Goal: Task Accomplishment & Management: Manage account settings

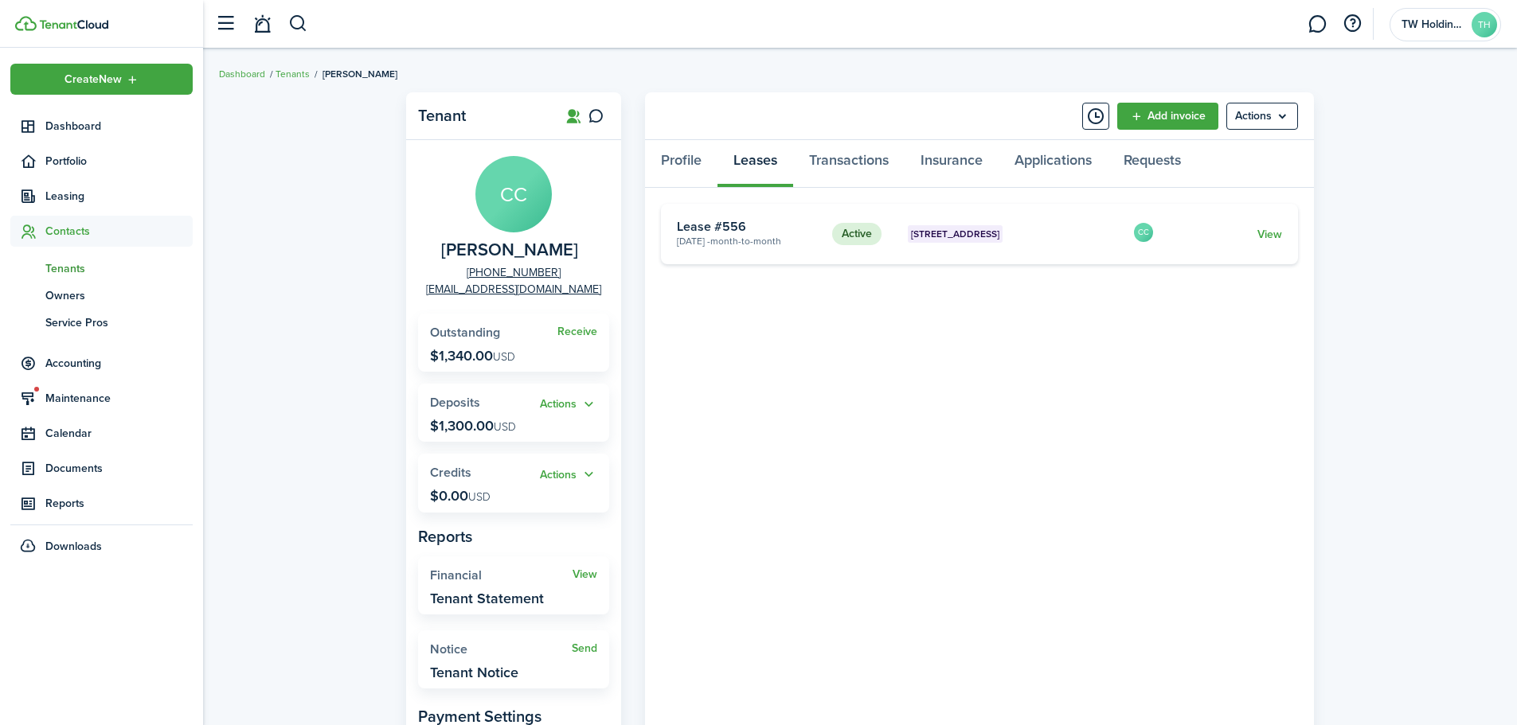
click at [781, 204] on card "Active [GEOGRAPHIC_DATA] [DATE] - Month-to-month Lease #556 CC View" at bounding box center [979, 234] width 637 height 61
click at [291, 24] on button "button" at bounding box center [298, 23] width 20 height 27
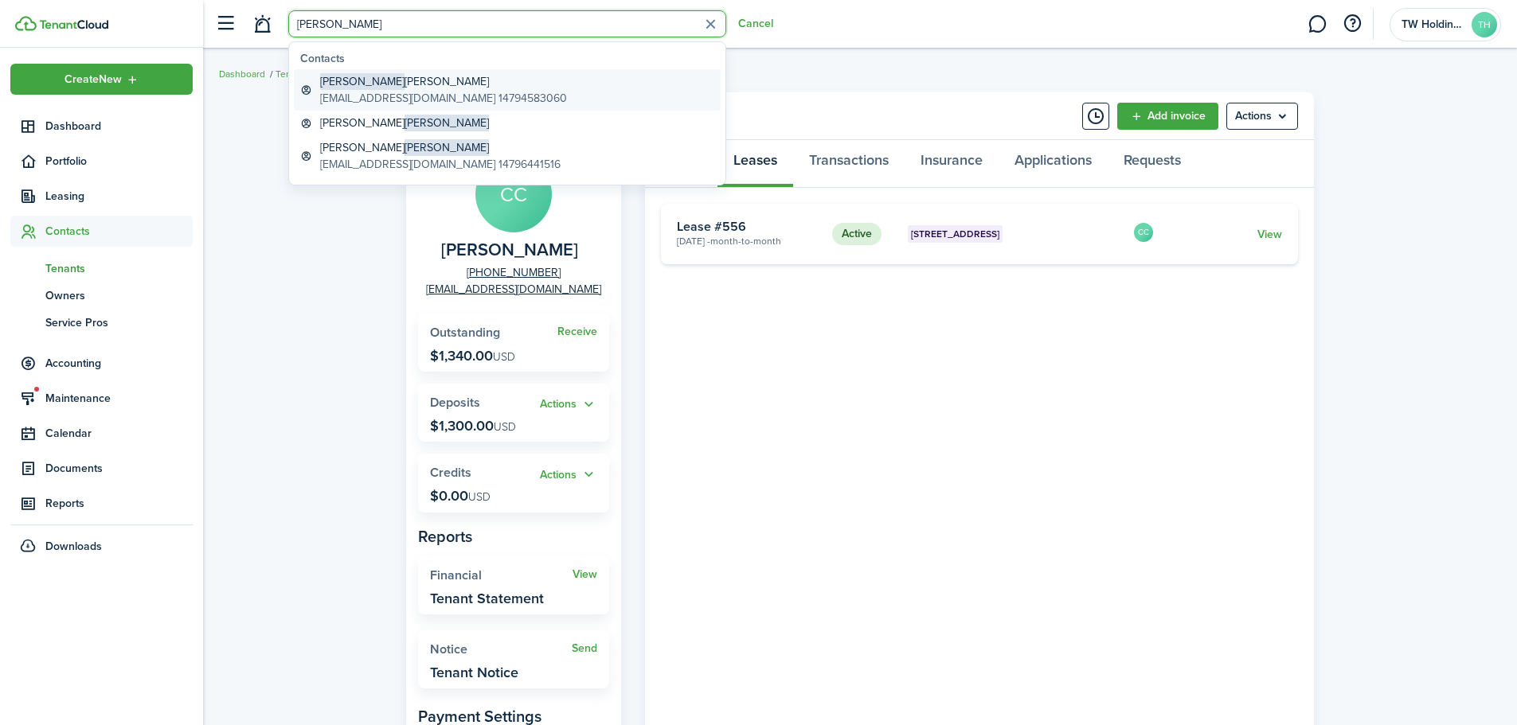
type input "[PERSON_NAME]"
click at [385, 84] on global-search-item-title "[PERSON_NAME]" at bounding box center [443, 81] width 247 height 17
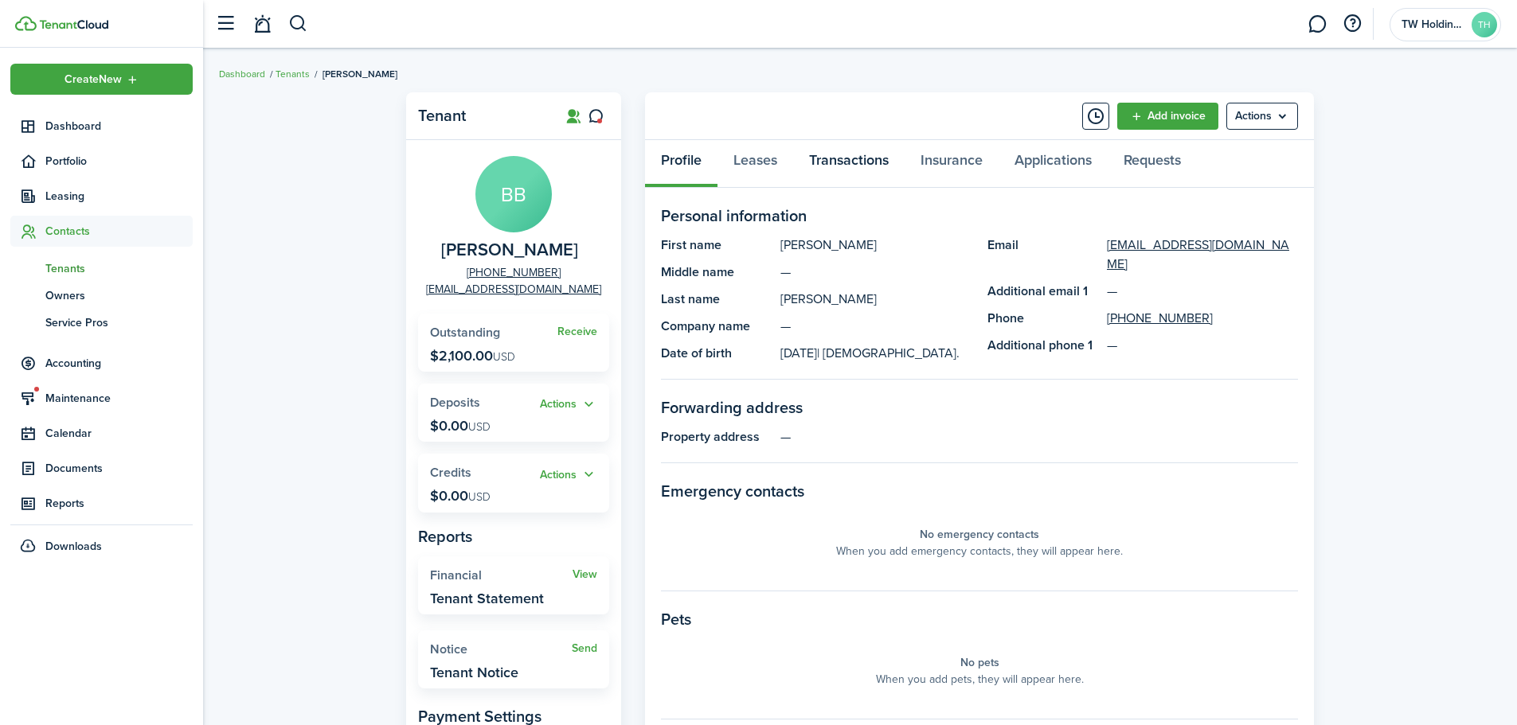
click at [831, 161] on link "Transactions" at bounding box center [848, 164] width 111 height 48
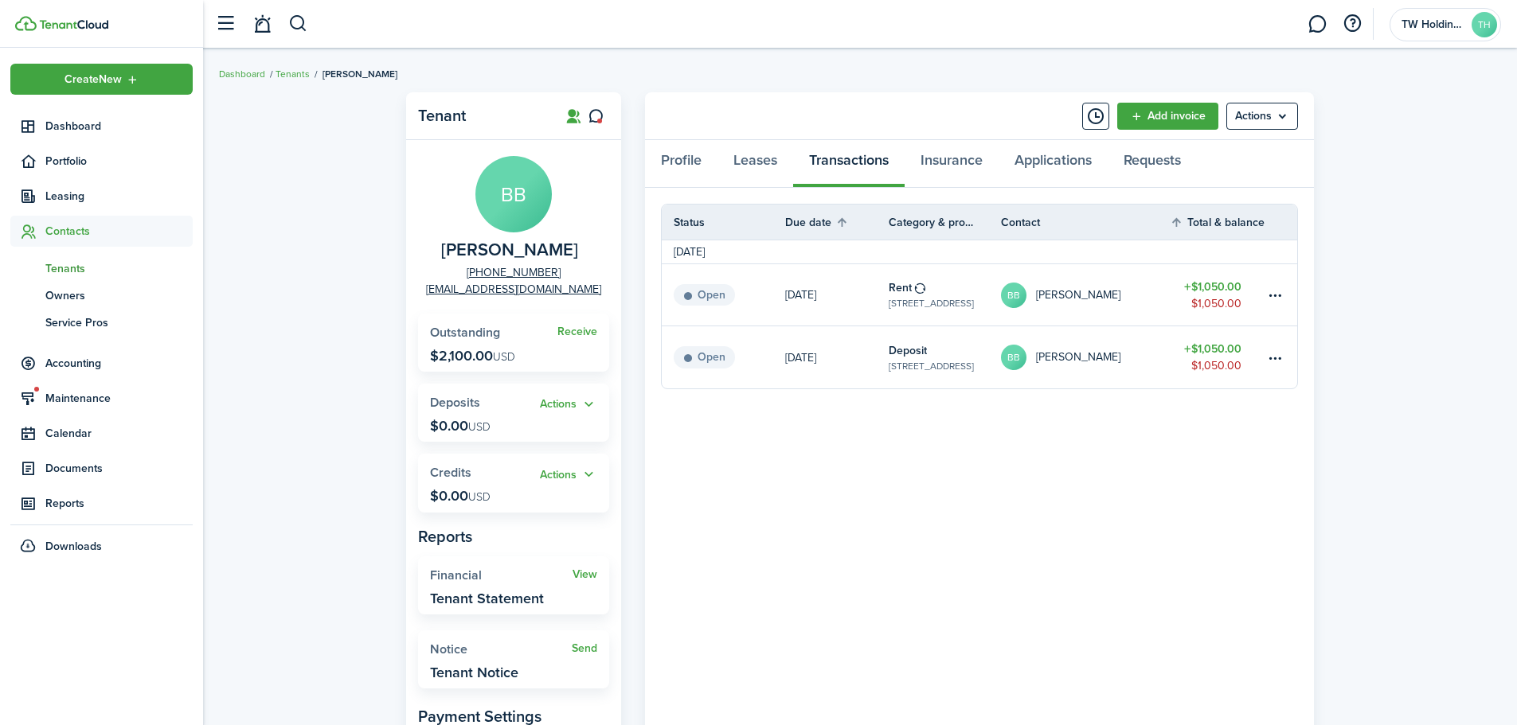
click at [1090, 352] on table-profile-info-text "[PERSON_NAME]" at bounding box center [1078, 357] width 84 height 13
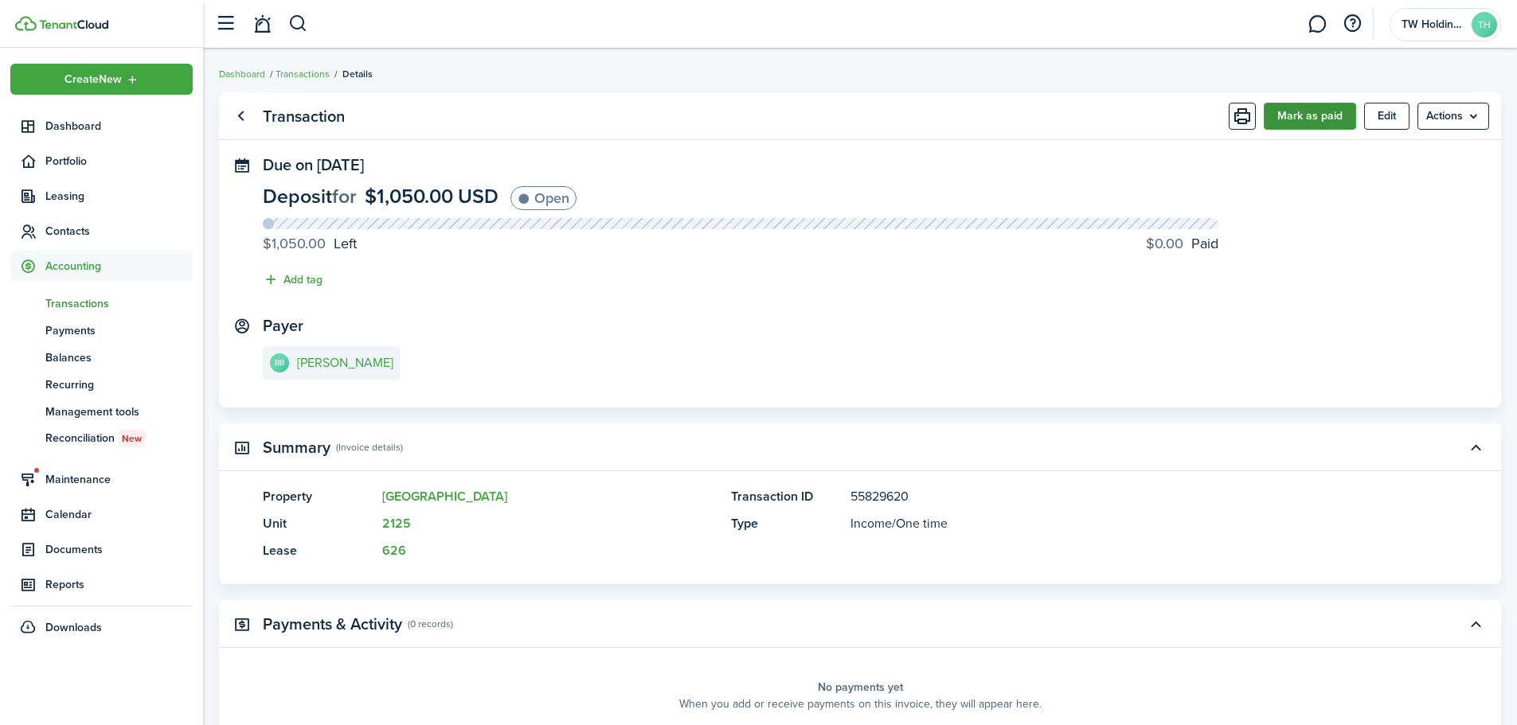
click at [1294, 111] on button "Mark as paid" at bounding box center [1309, 116] width 92 height 27
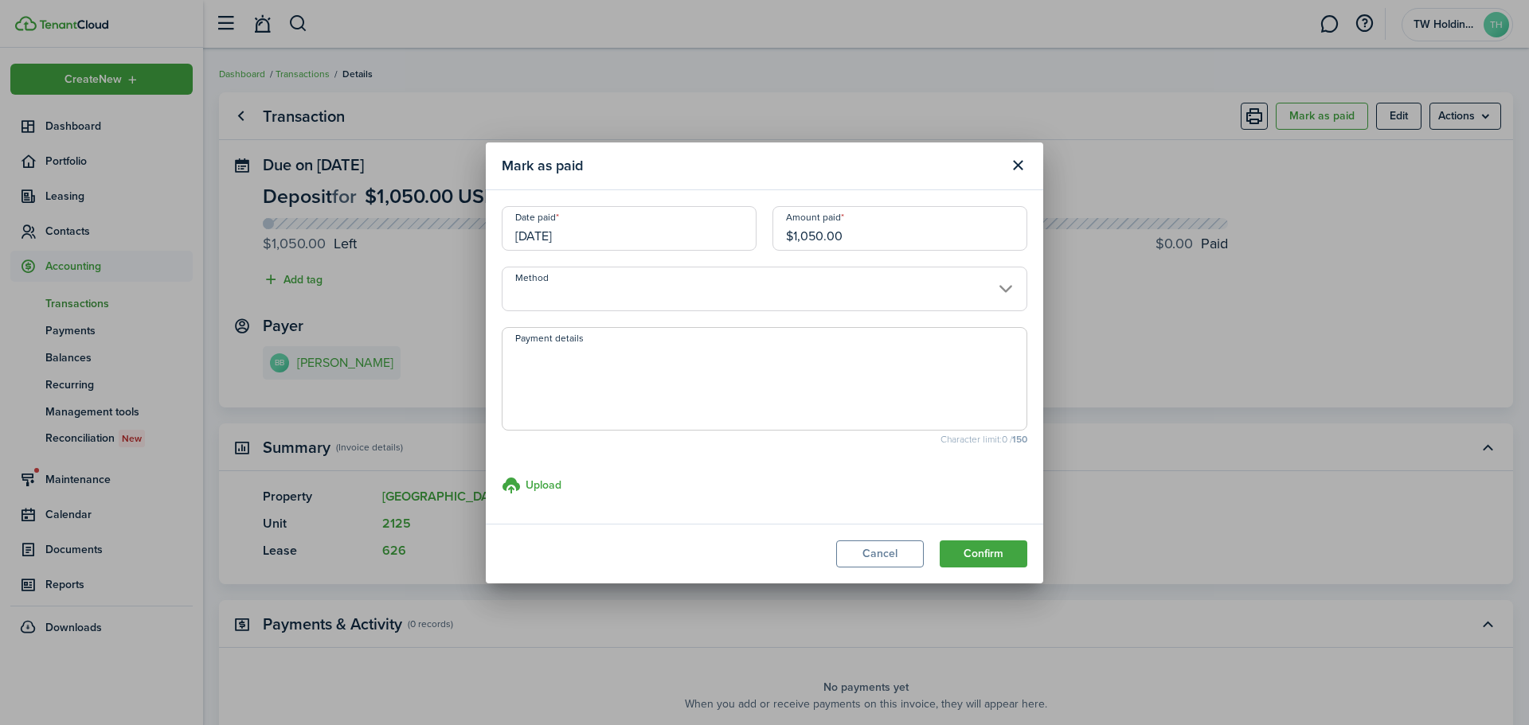
click at [653, 236] on input "[DATE]" at bounding box center [629, 228] width 255 height 45
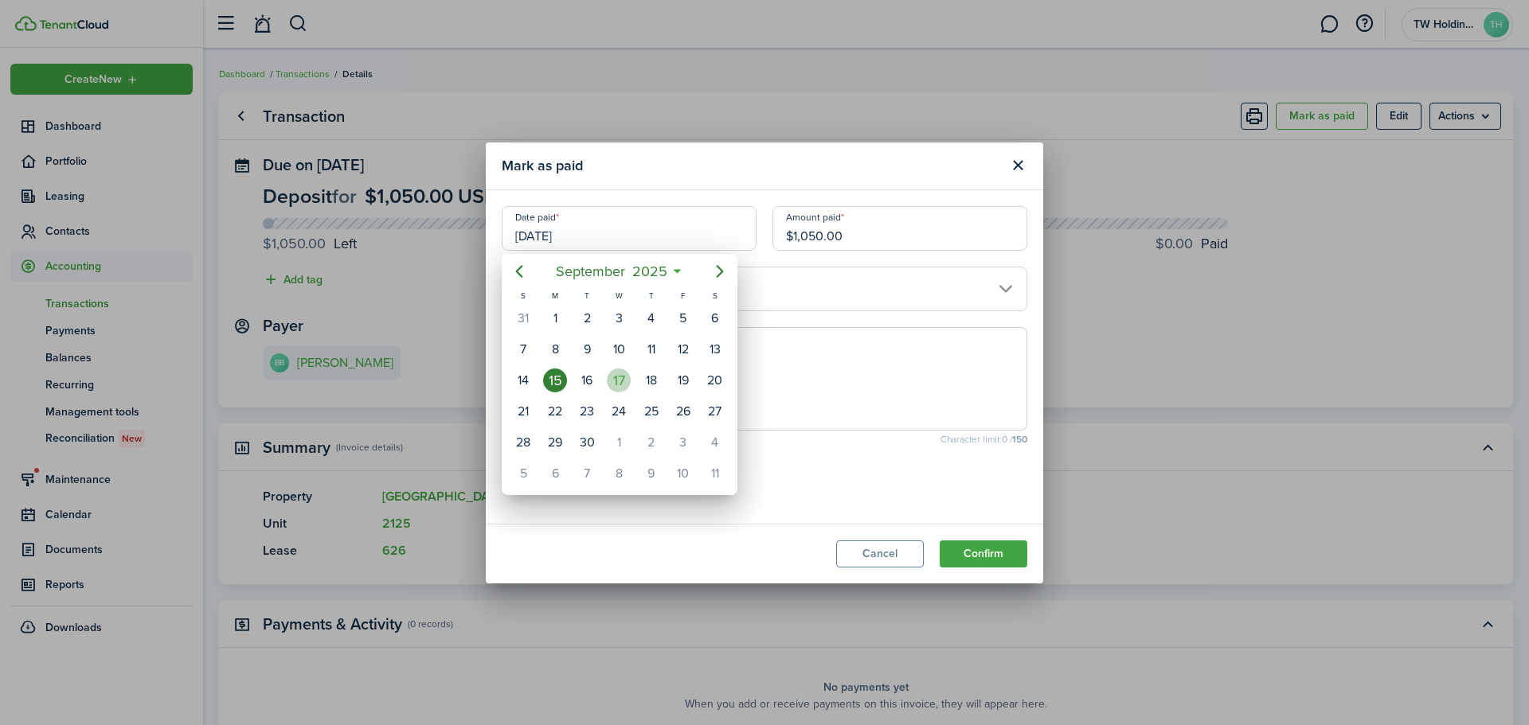
click at [615, 382] on div "17" at bounding box center [619, 381] width 24 height 24
type input "[DATE]"
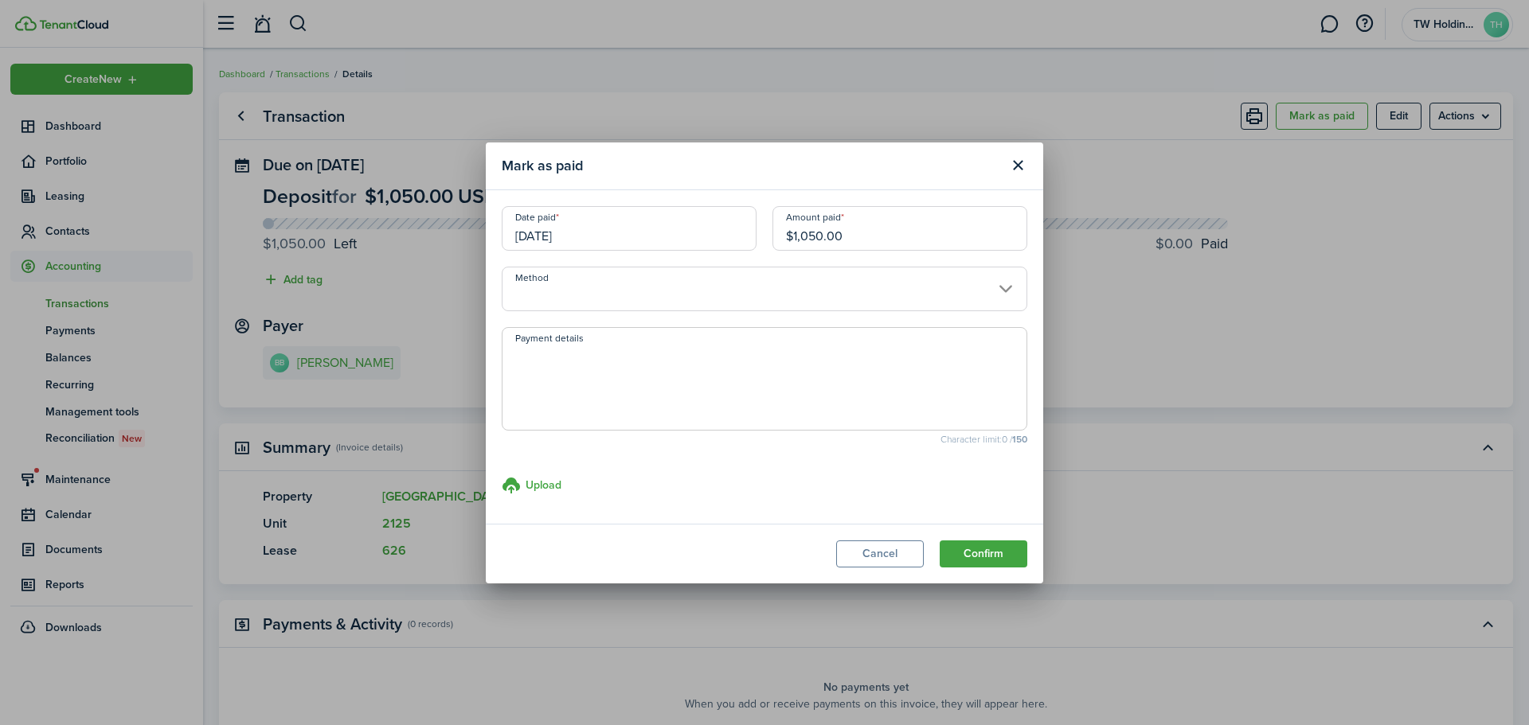
click at [744, 279] on input "Method" at bounding box center [764, 289] width 525 height 45
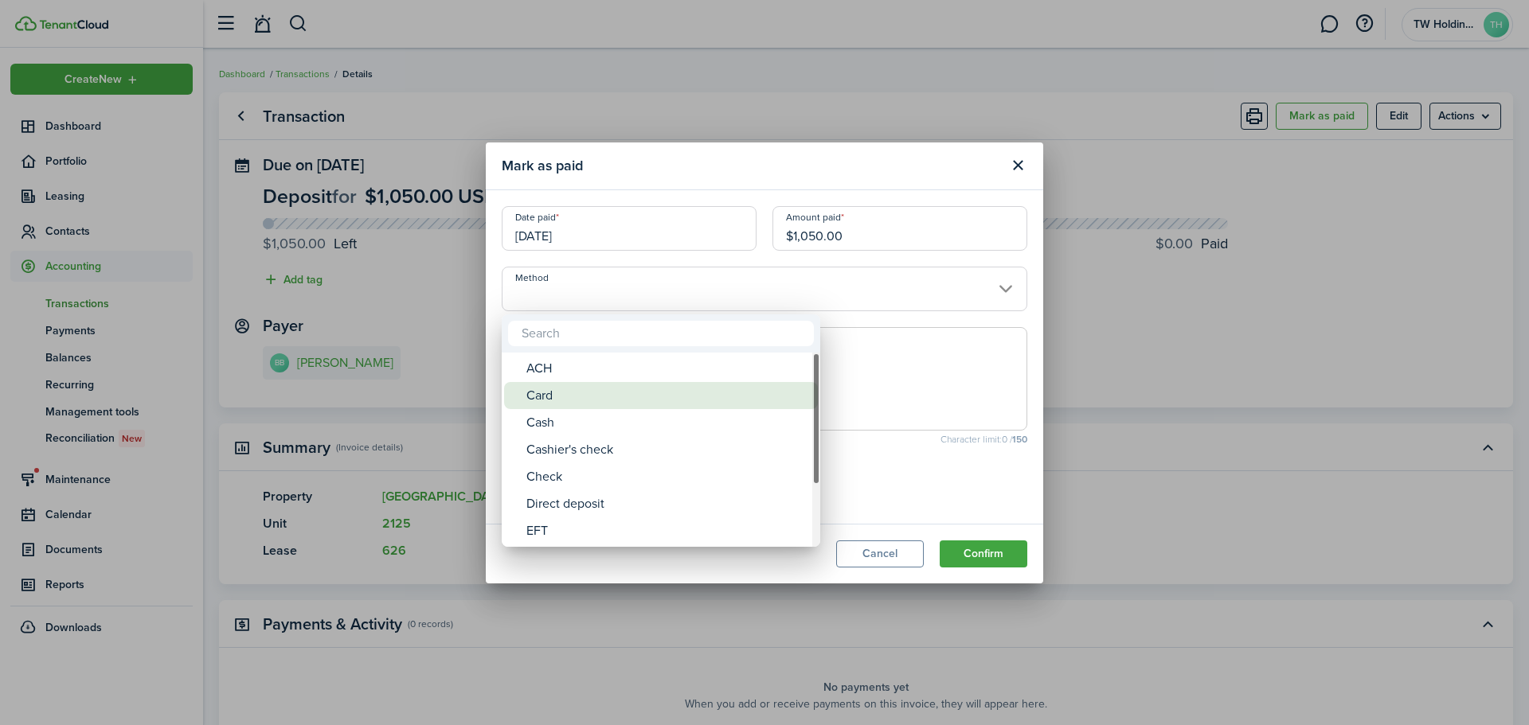
click at [569, 398] on div "Card" at bounding box center [667, 395] width 282 height 27
type input "Card"
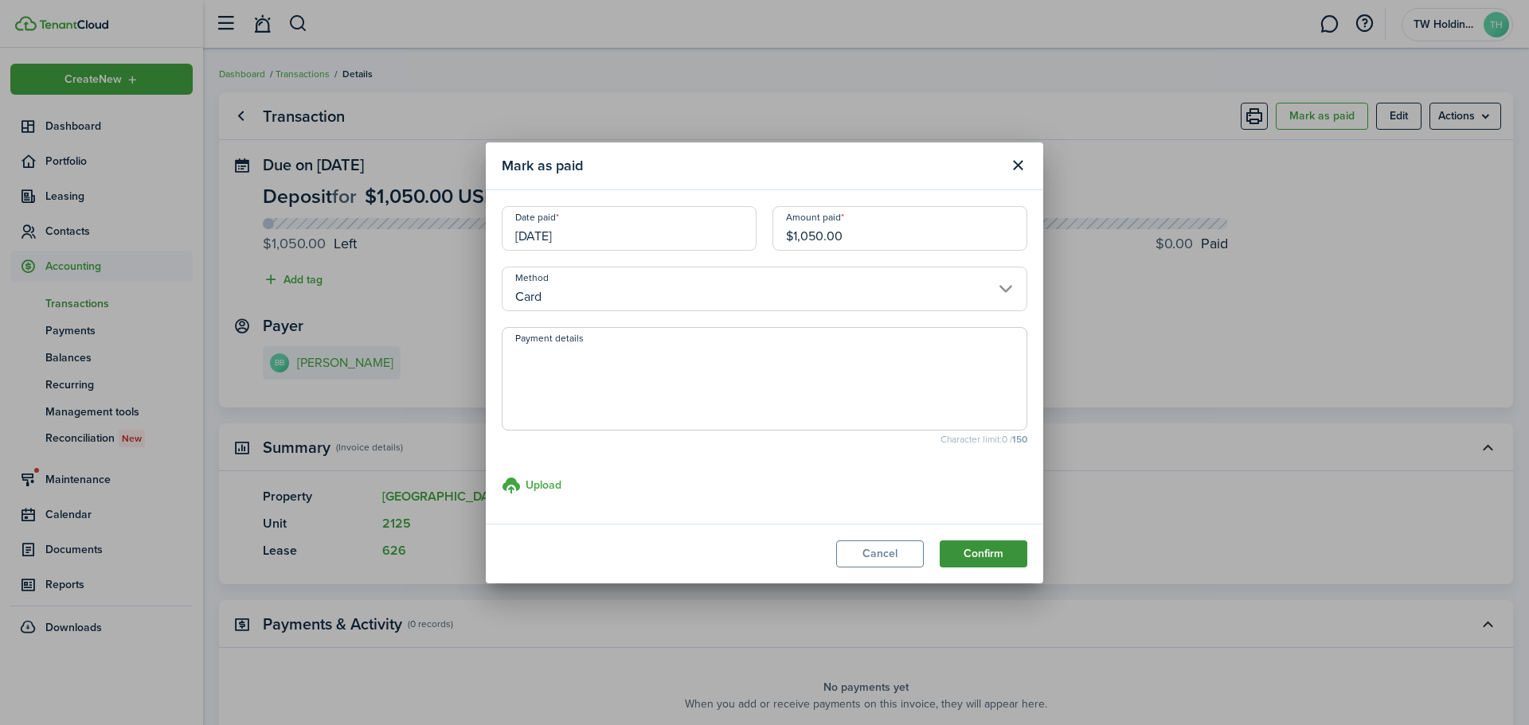
click at [986, 558] on button "Confirm" at bounding box center [983, 554] width 88 height 27
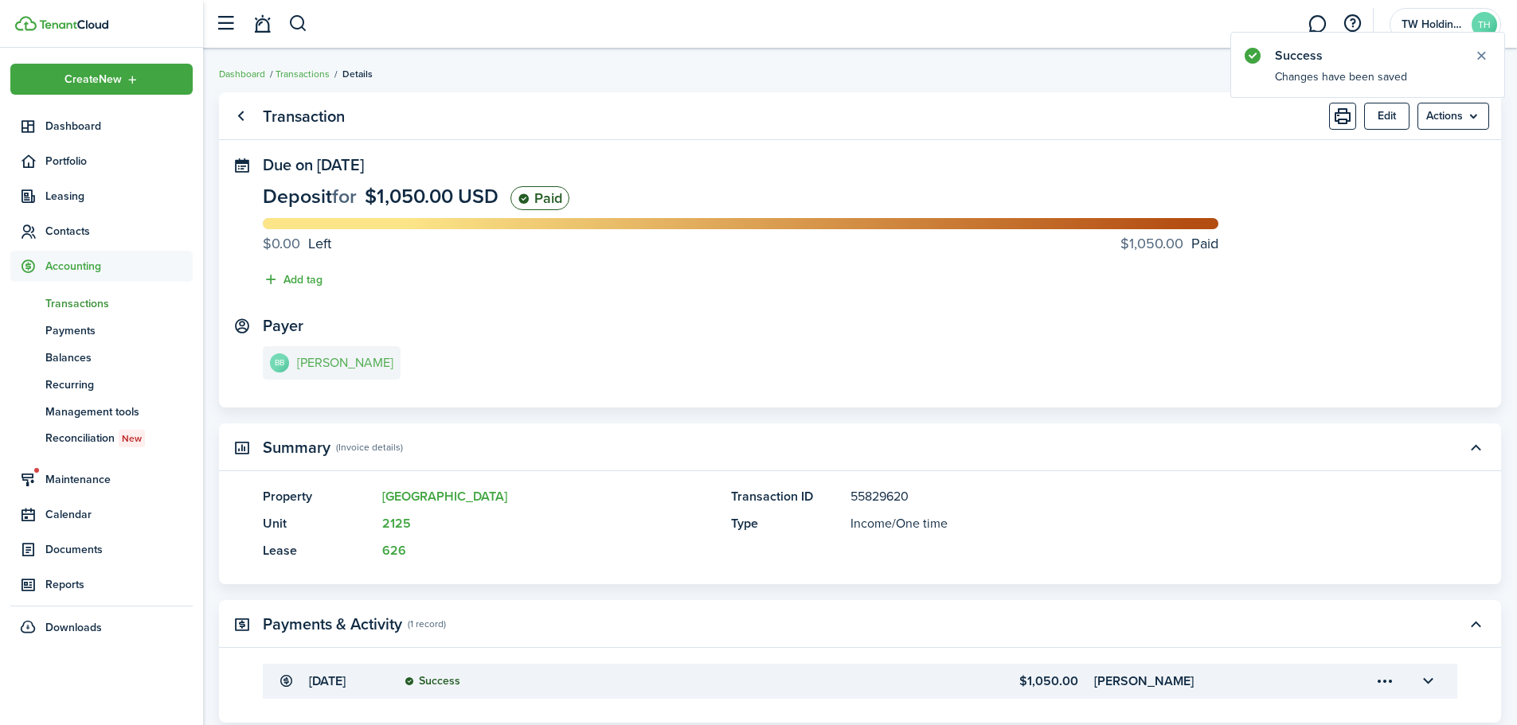
click at [345, 372] on link "[PERSON_NAME]" at bounding box center [332, 362] width 138 height 33
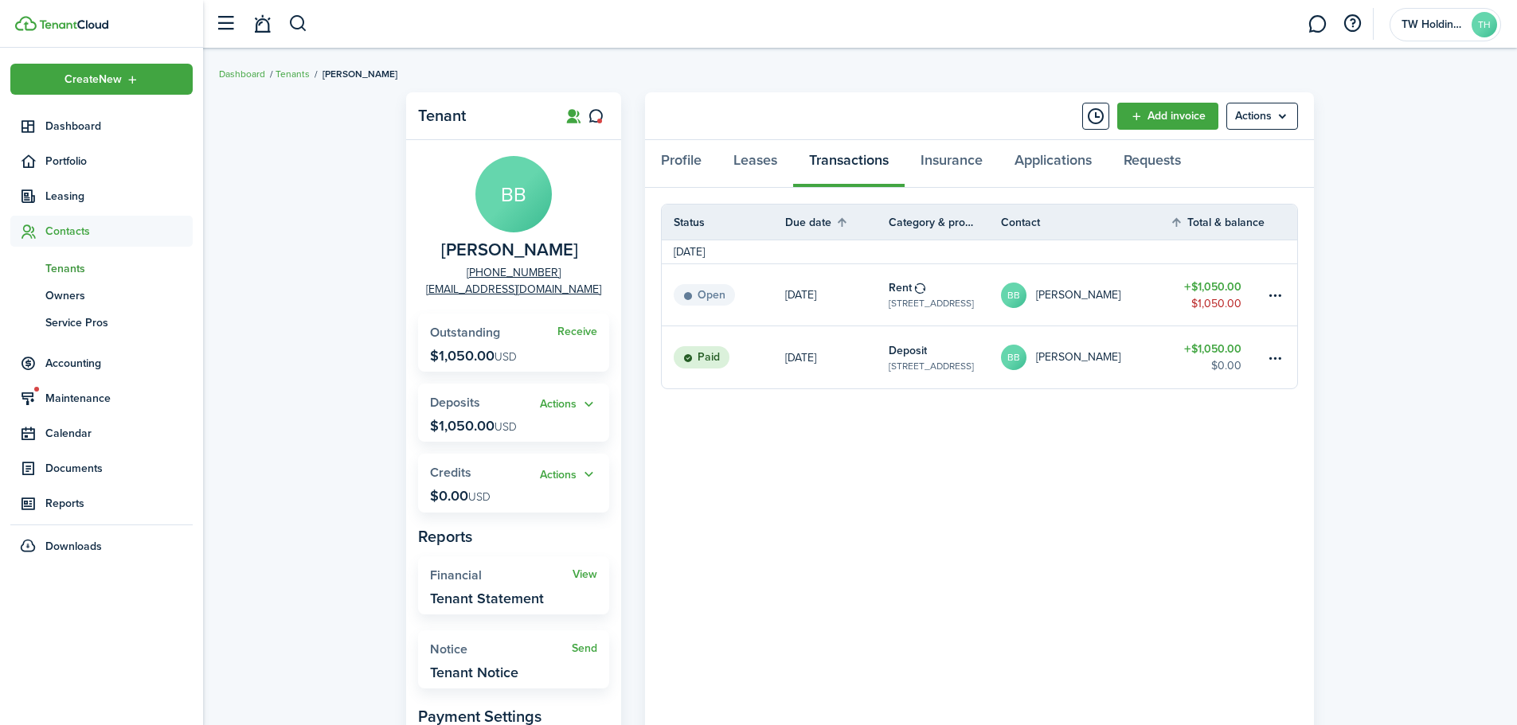
click at [1062, 301] on table-profile-info-text "[PERSON_NAME]" at bounding box center [1078, 295] width 84 height 13
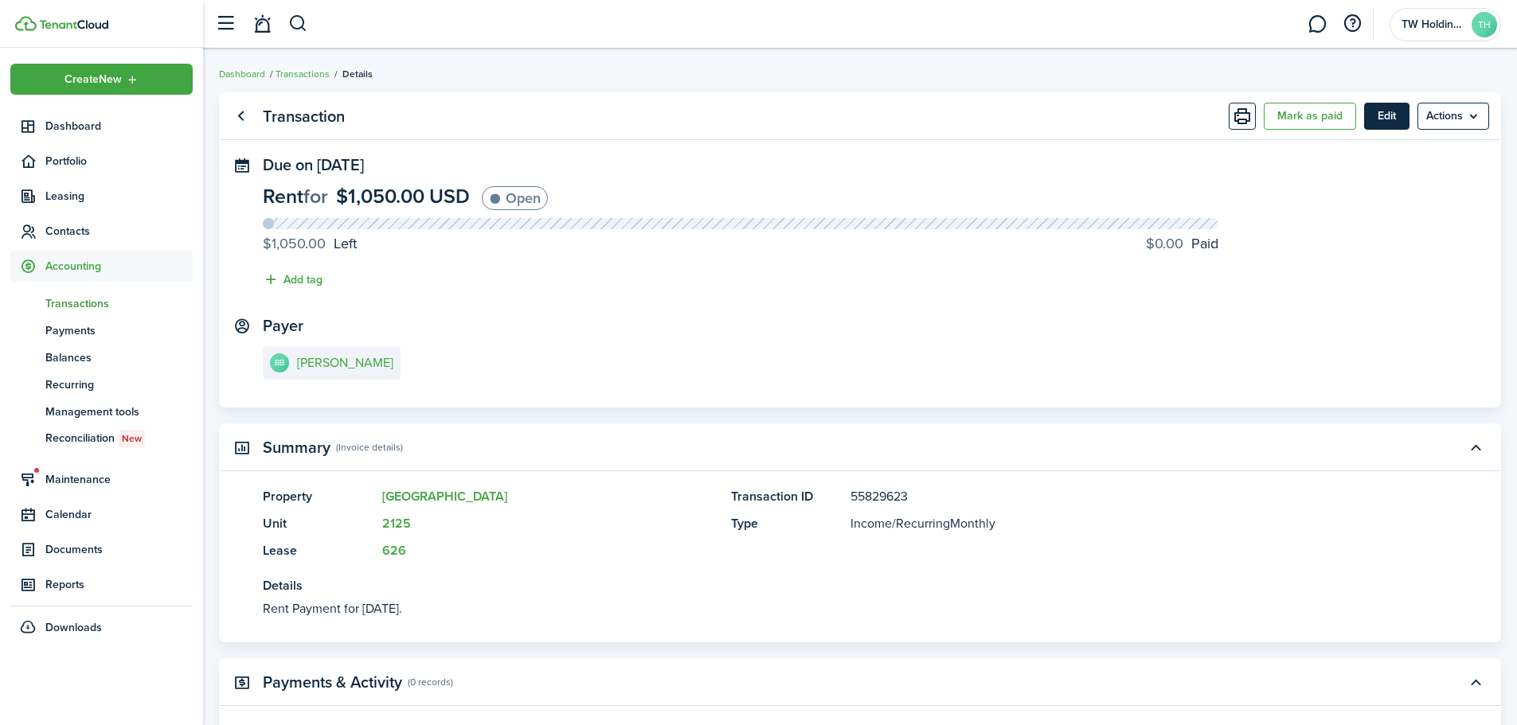
click at [1391, 119] on button "Edit" at bounding box center [1386, 116] width 45 height 27
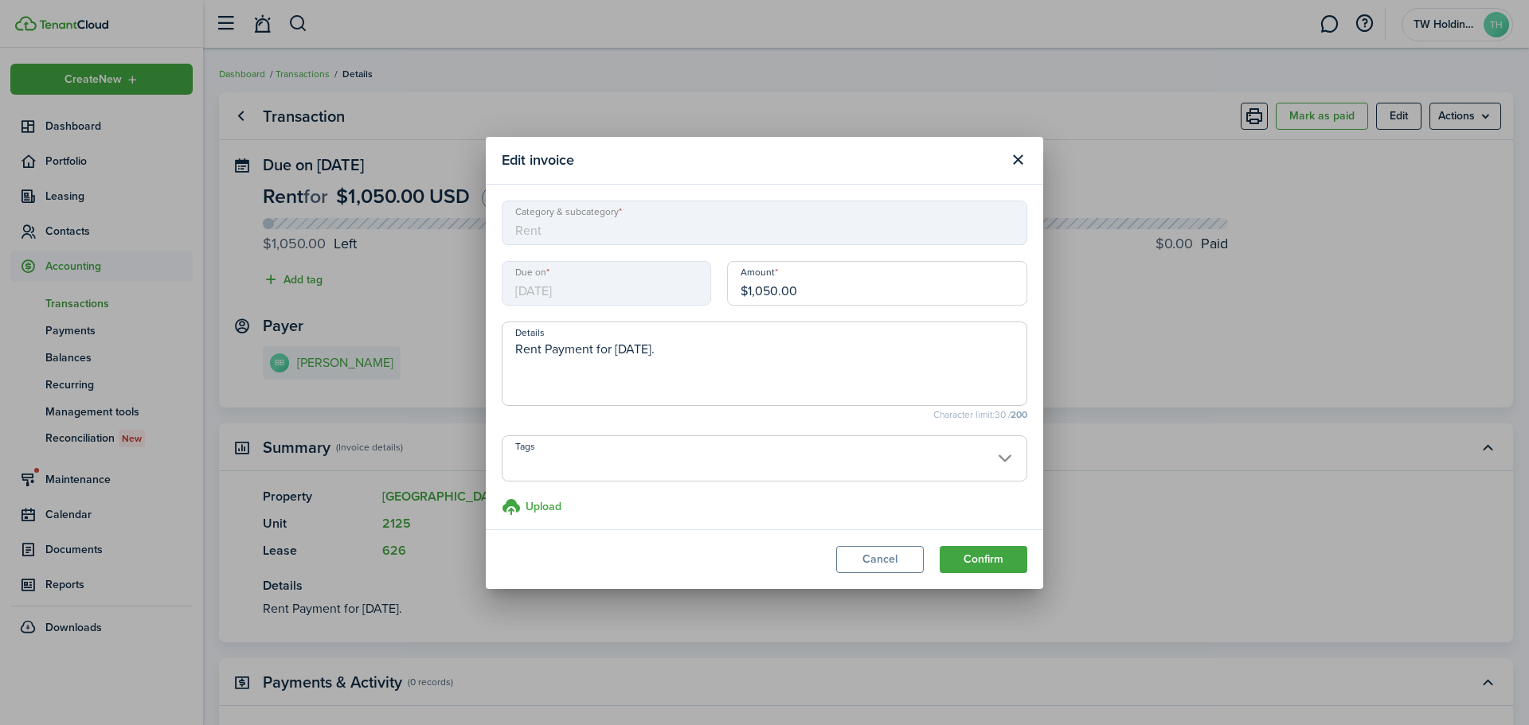
click at [849, 376] on textarea "Rent Payment for [DATE]." at bounding box center [764, 368] width 524 height 57
click at [572, 282] on span "[DATE]" at bounding box center [606, 283] width 209 height 45
click at [1025, 159] on button "Close modal" at bounding box center [1017, 159] width 27 height 27
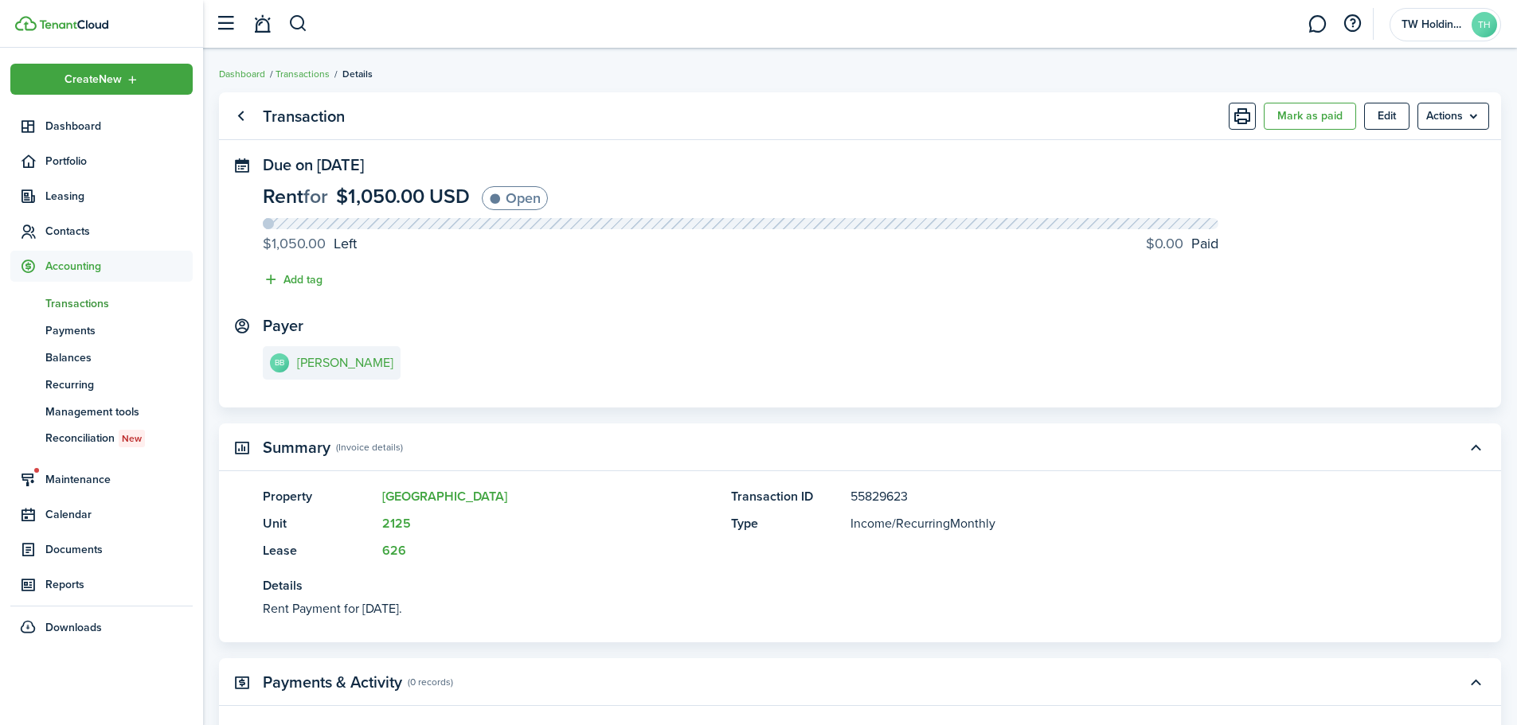
click at [287, 20] on header-control-items at bounding box center [257, 24] width 101 height 41
click at [301, 23] on button "button" at bounding box center [298, 23] width 20 height 27
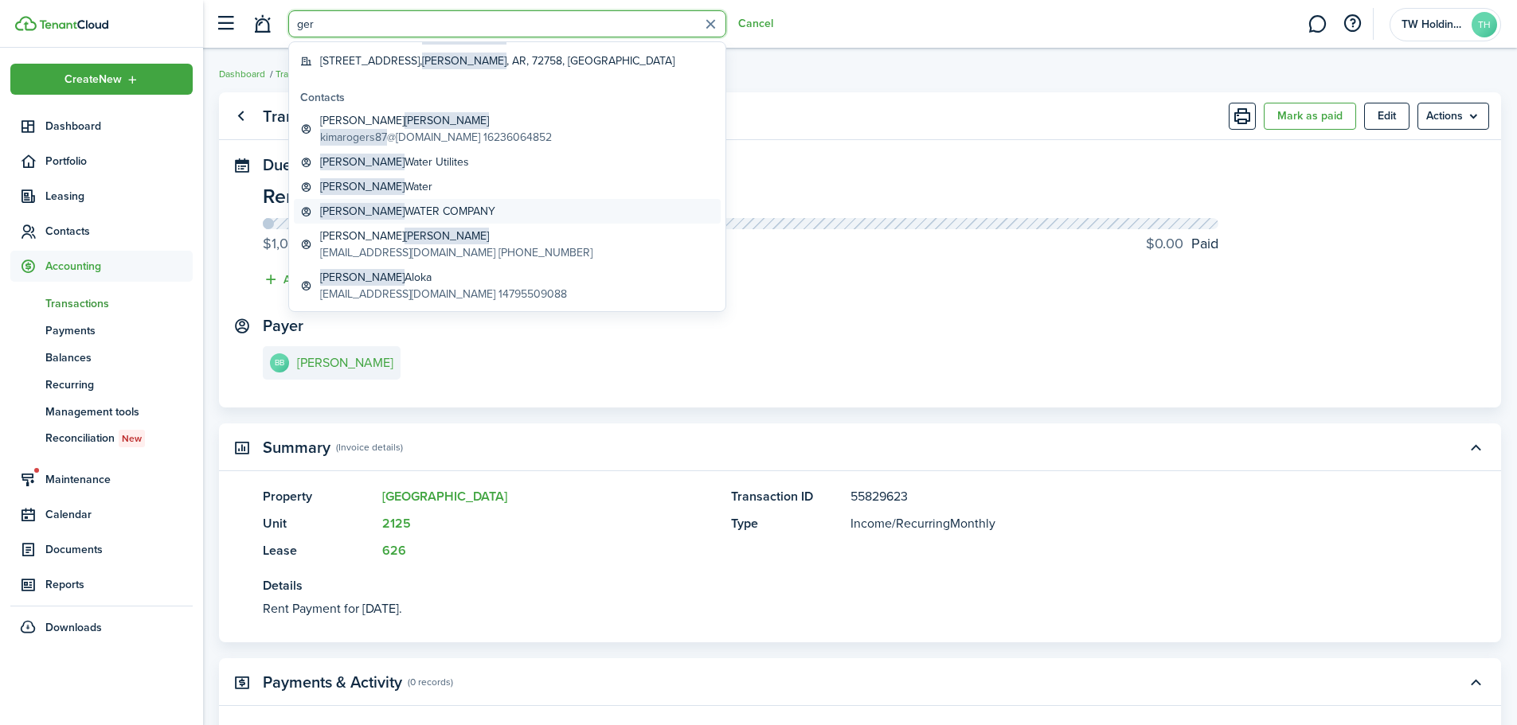
scroll to position [836, 0]
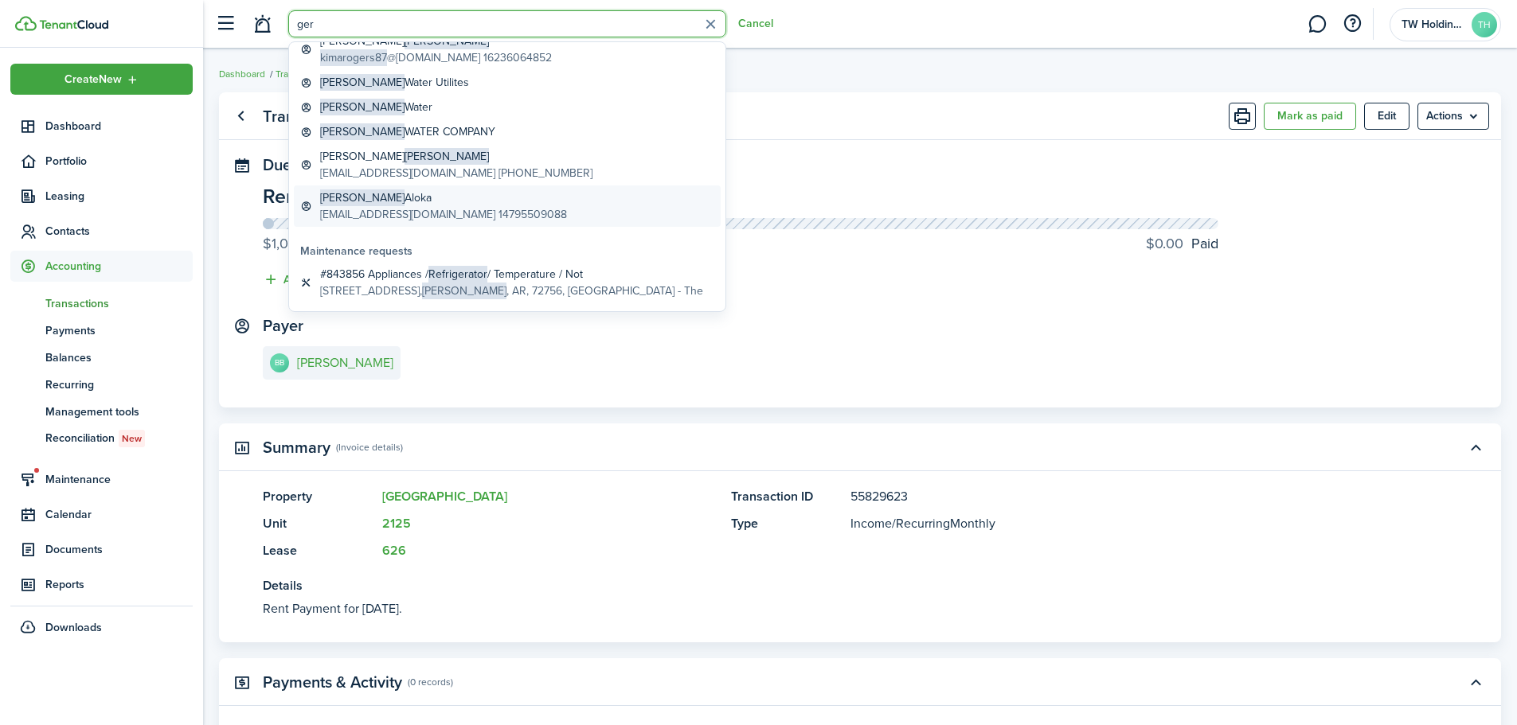
type input "ger"
click at [371, 186] on link "[PERSON_NAME] [PERSON_NAME][EMAIL_ADDRESS][DOMAIN_NAME] 14795509088" at bounding box center [507, 205] width 427 height 41
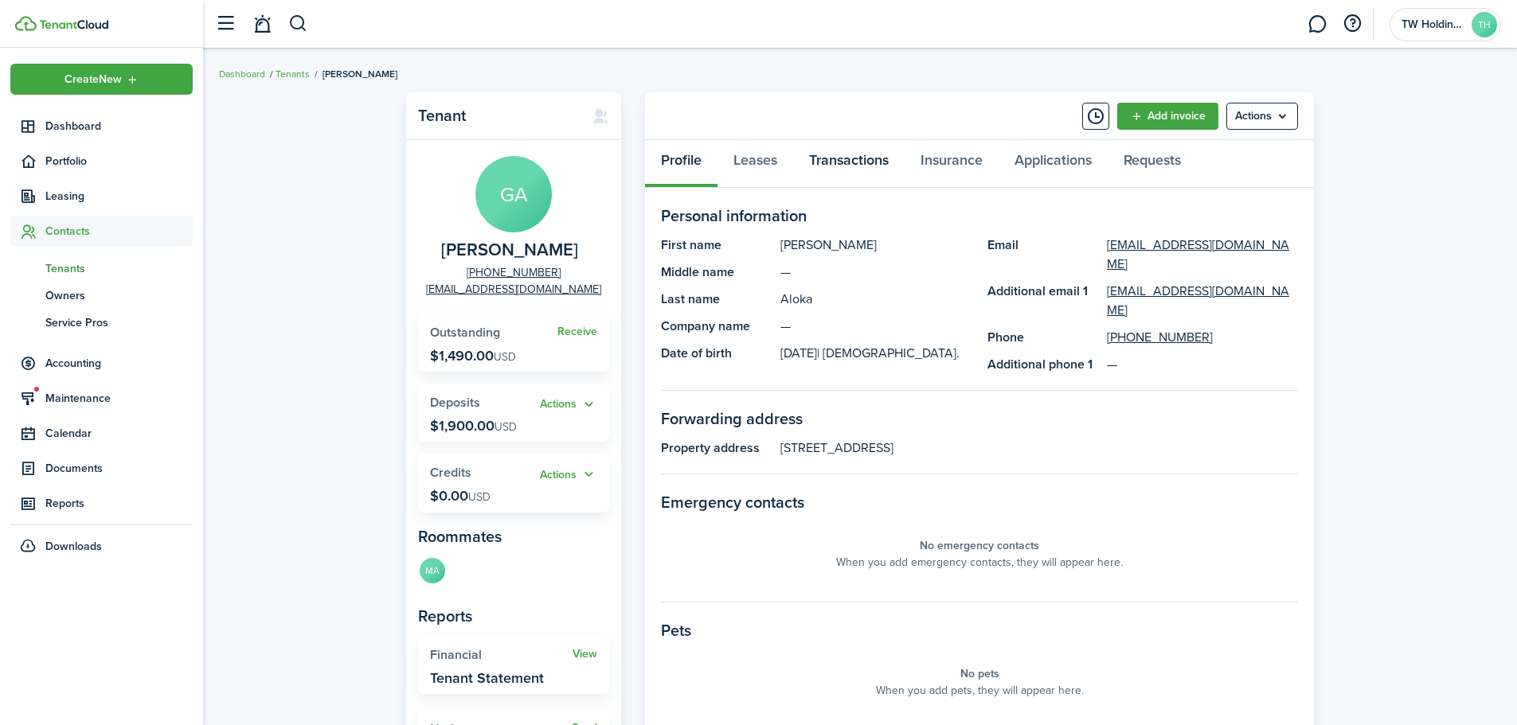
click at [856, 162] on link "Transactions" at bounding box center [848, 164] width 111 height 48
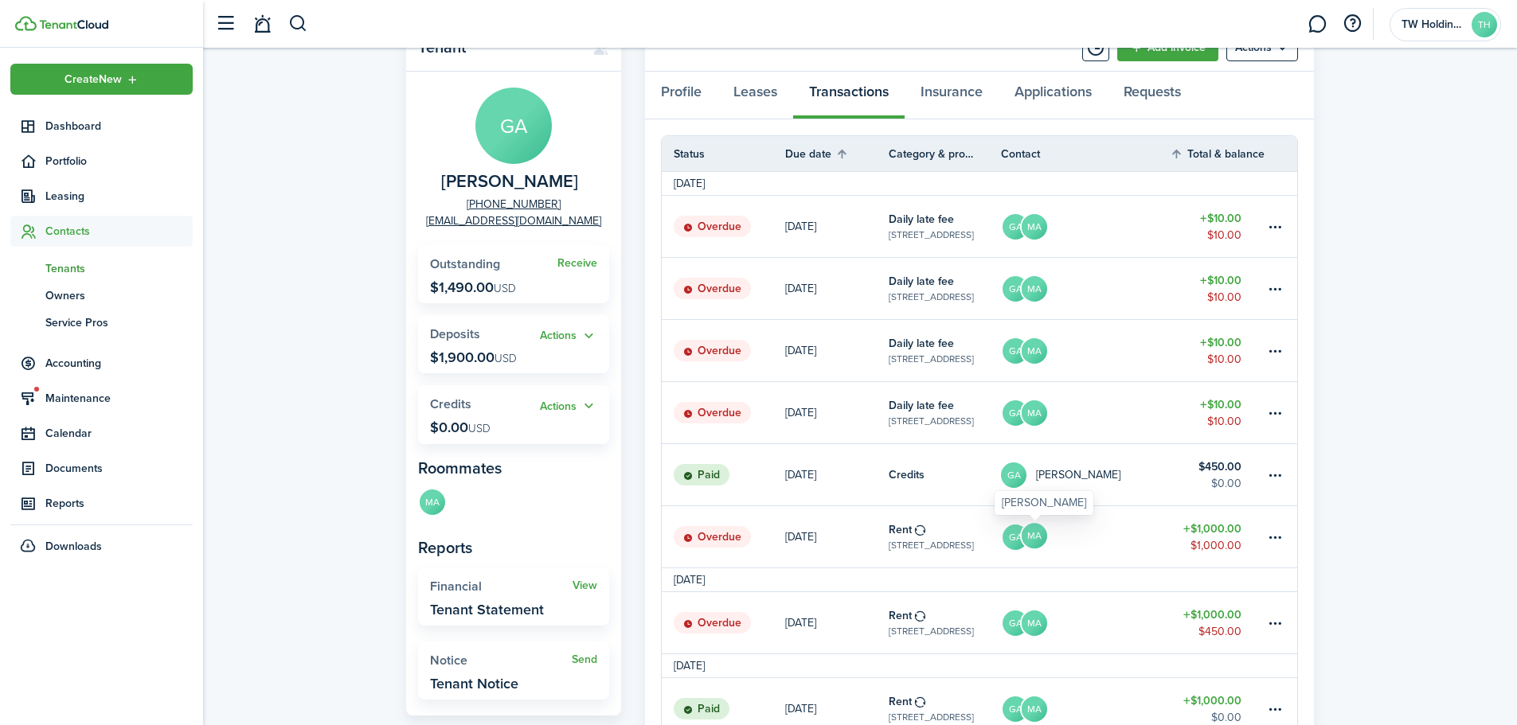
scroll to position [239, 0]
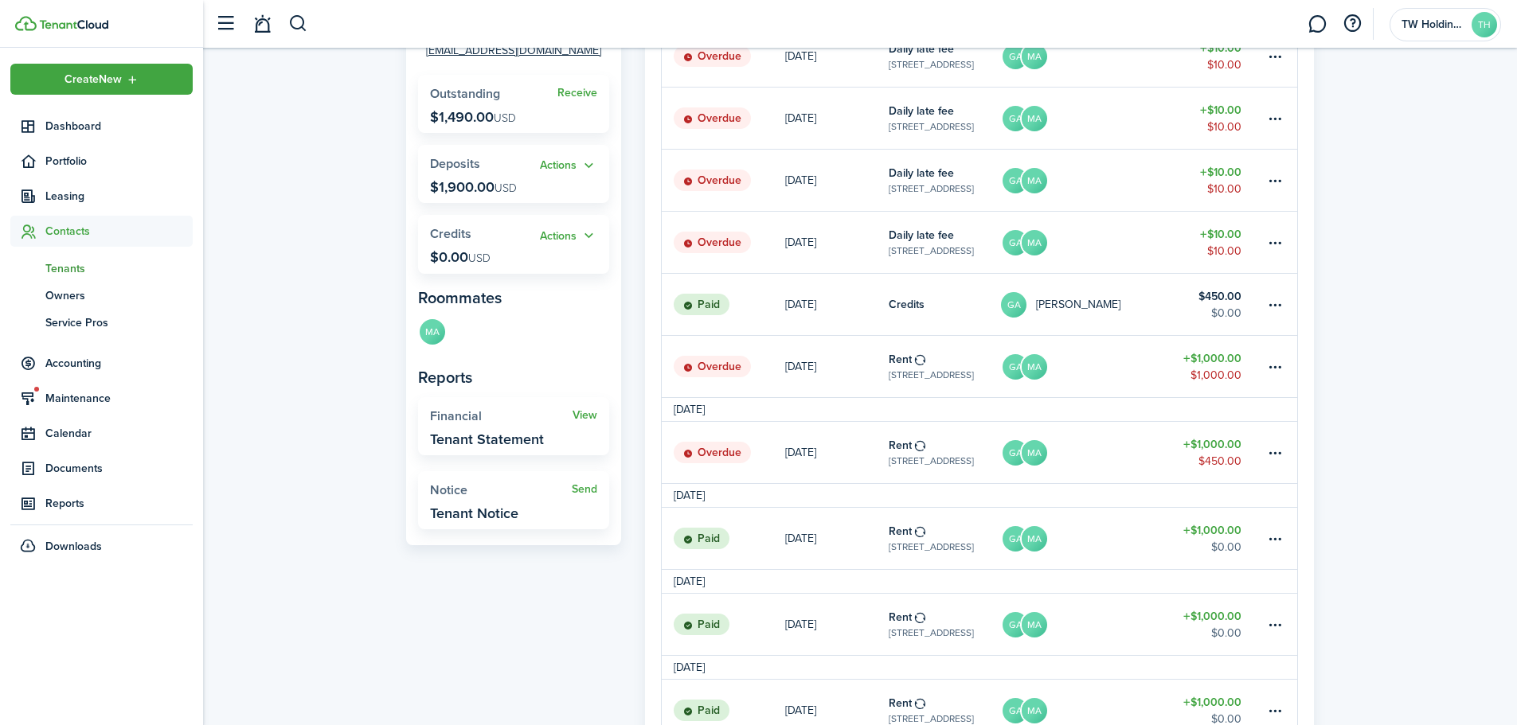
click at [1225, 447] on table-amount-title "$1,000.00" at bounding box center [1212, 444] width 58 height 17
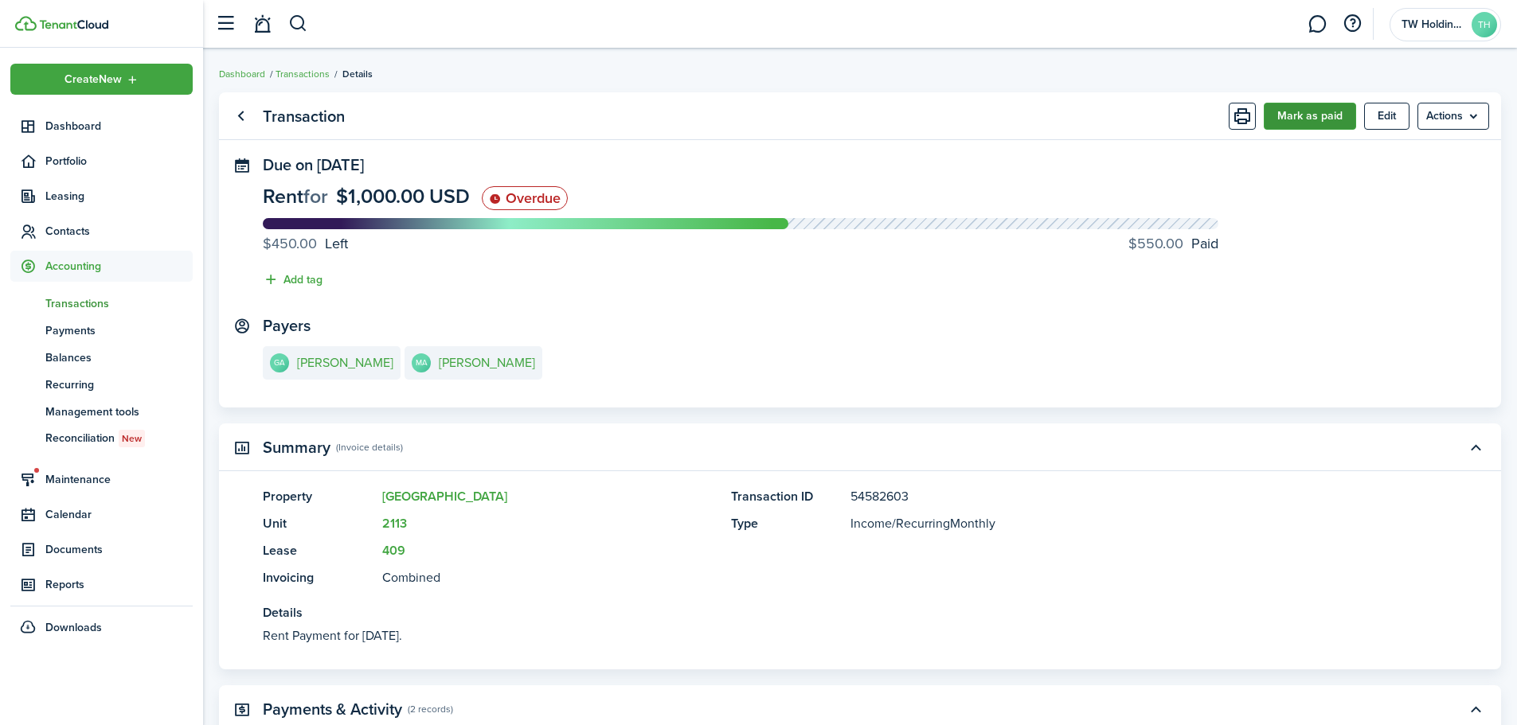
click at [1306, 111] on button "Mark as paid" at bounding box center [1309, 116] width 92 height 27
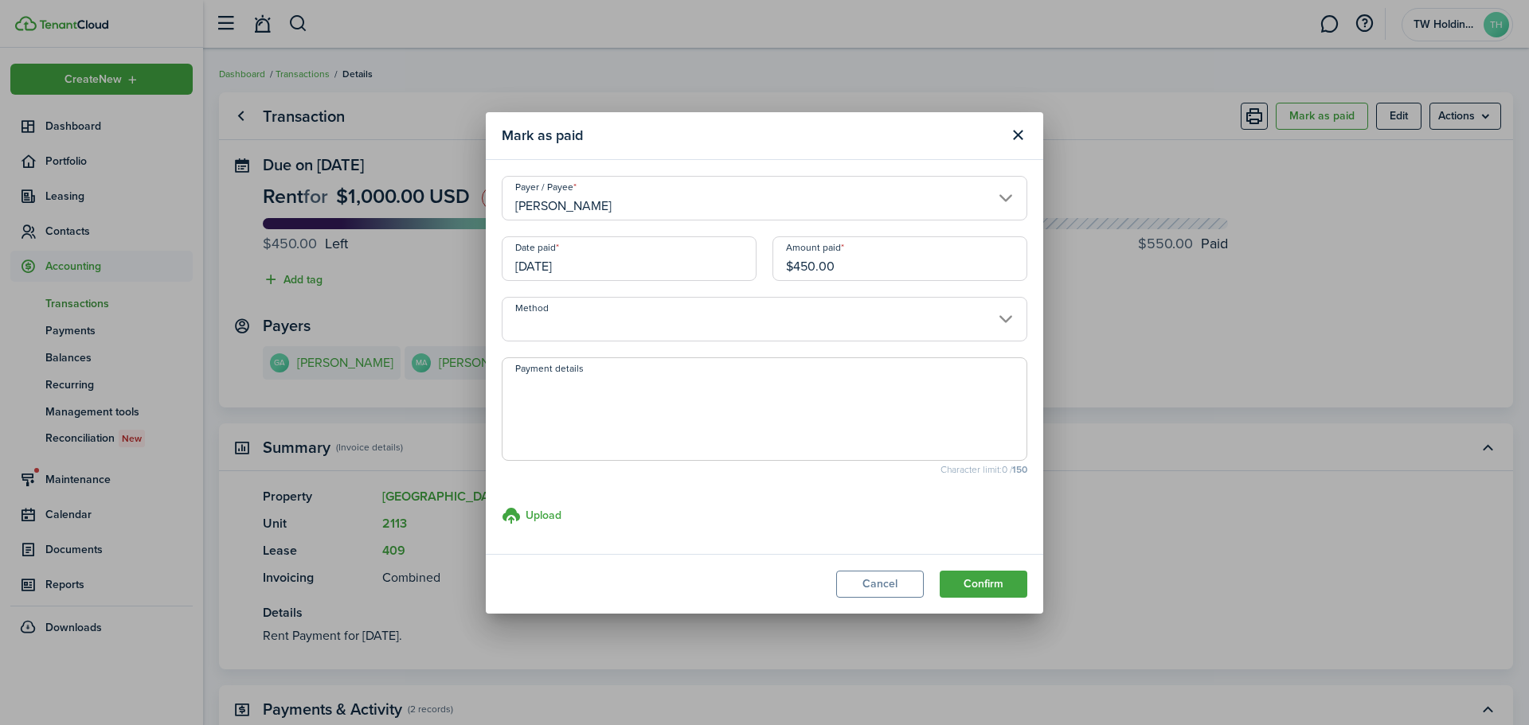
click at [631, 261] on input "[DATE]" at bounding box center [629, 258] width 255 height 45
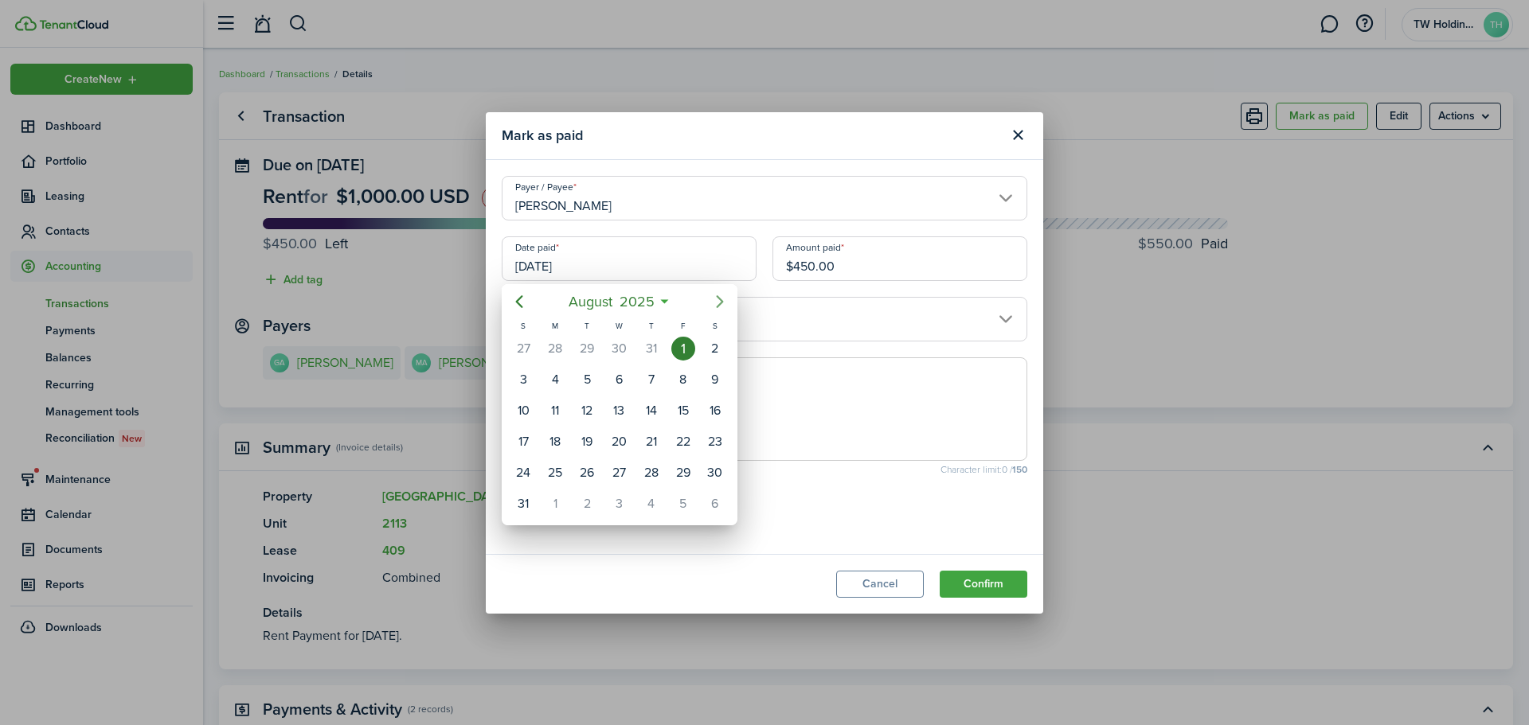
click at [721, 303] on icon "Next page" at bounding box center [719, 301] width 7 height 13
click at [615, 411] on div "17" at bounding box center [619, 411] width 24 height 24
type input "[DATE]"
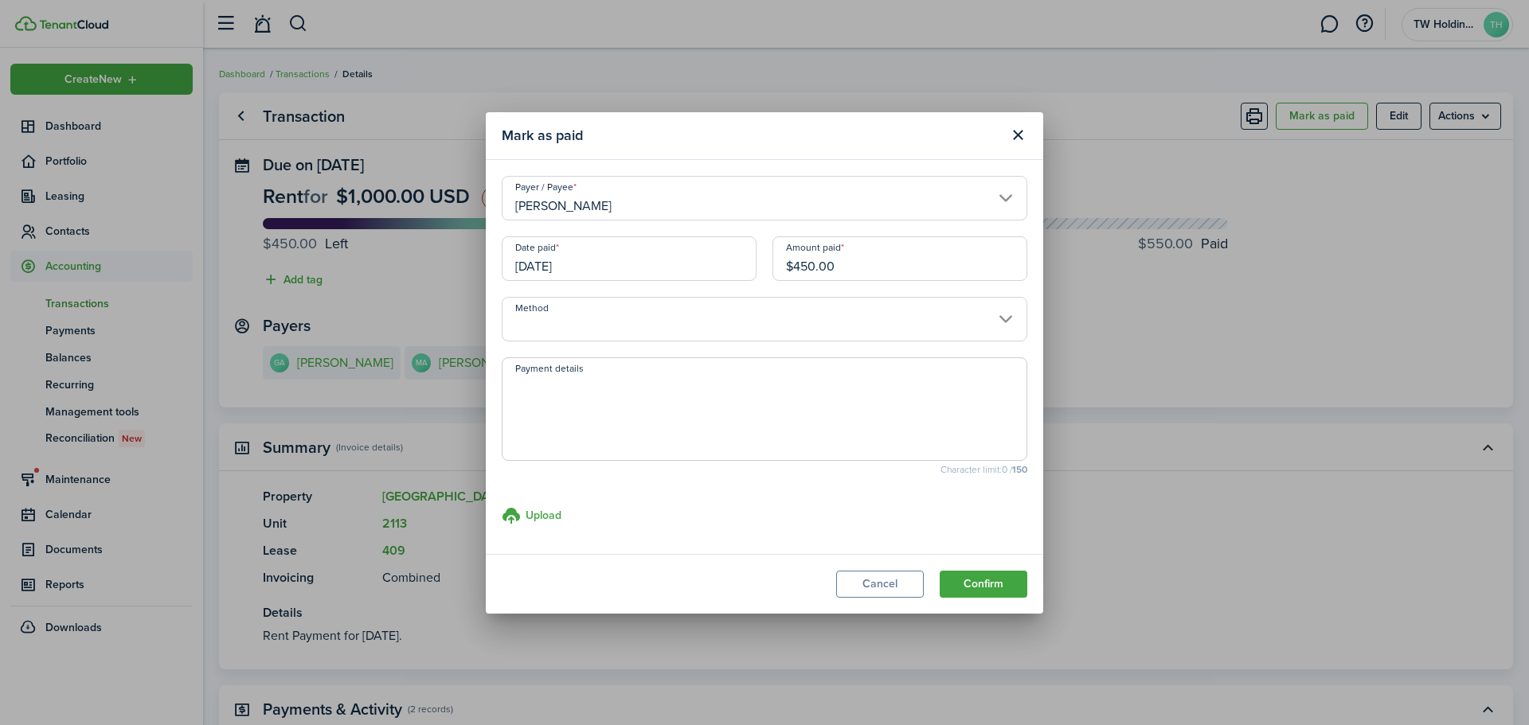
drag, startPoint x: 738, startPoint y: 267, endPoint x: 688, endPoint y: 263, distance: 50.4
click at [688, 263] on div "Date paid [DATE] Amount paid $450.00" at bounding box center [764, 266] width 541 height 61
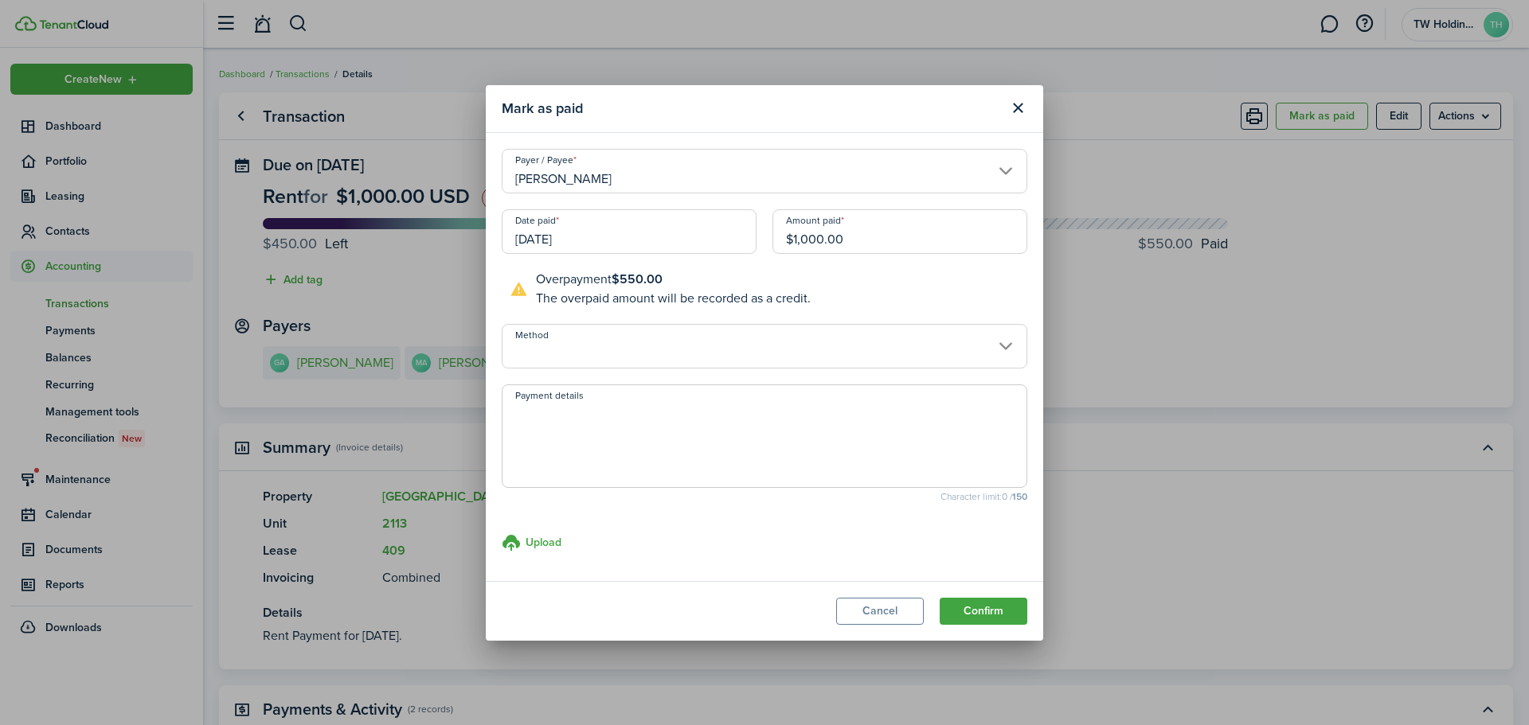
click at [654, 357] on input "Method" at bounding box center [764, 346] width 525 height 45
type input "$1,000.00"
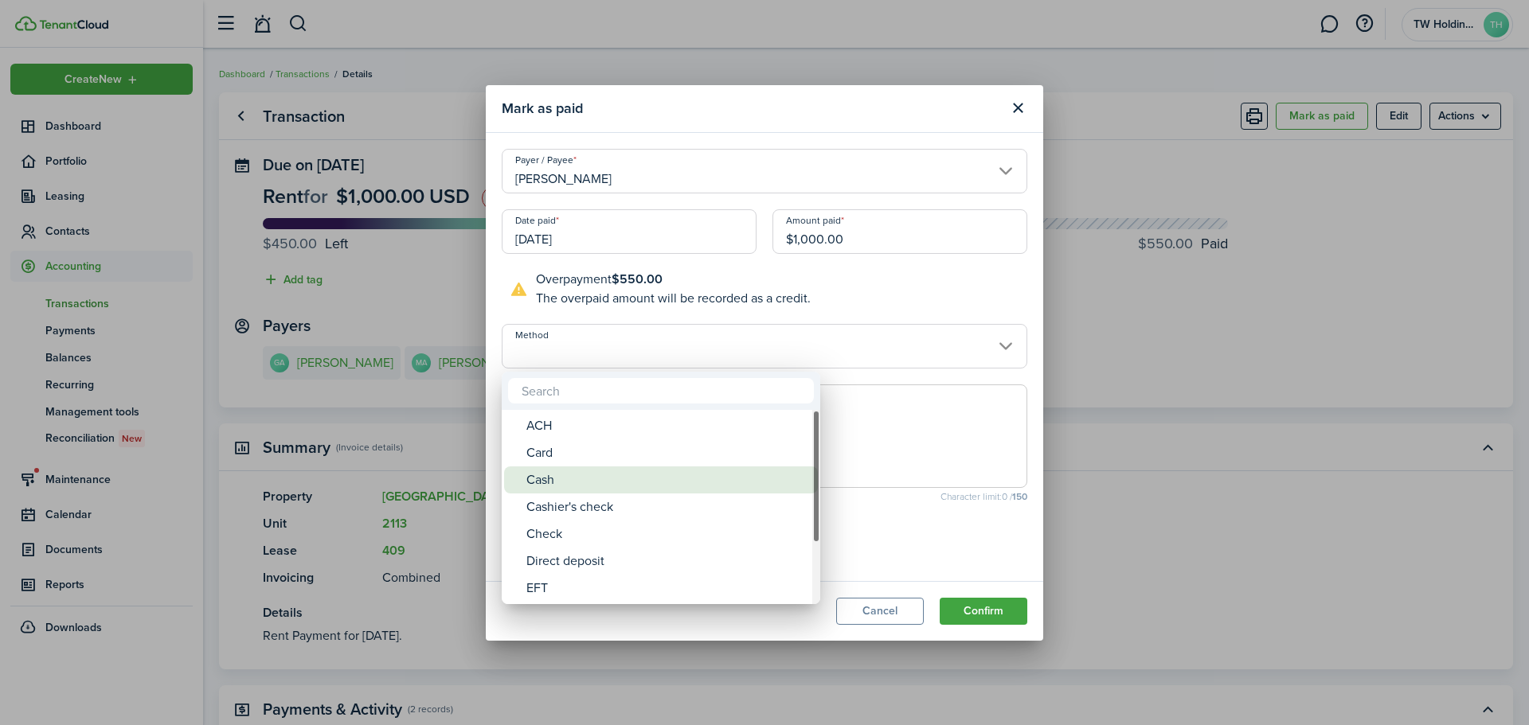
click at [561, 479] on div "Cash" at bounding box center [667, 480] width 282 height 27
type input "Cash"
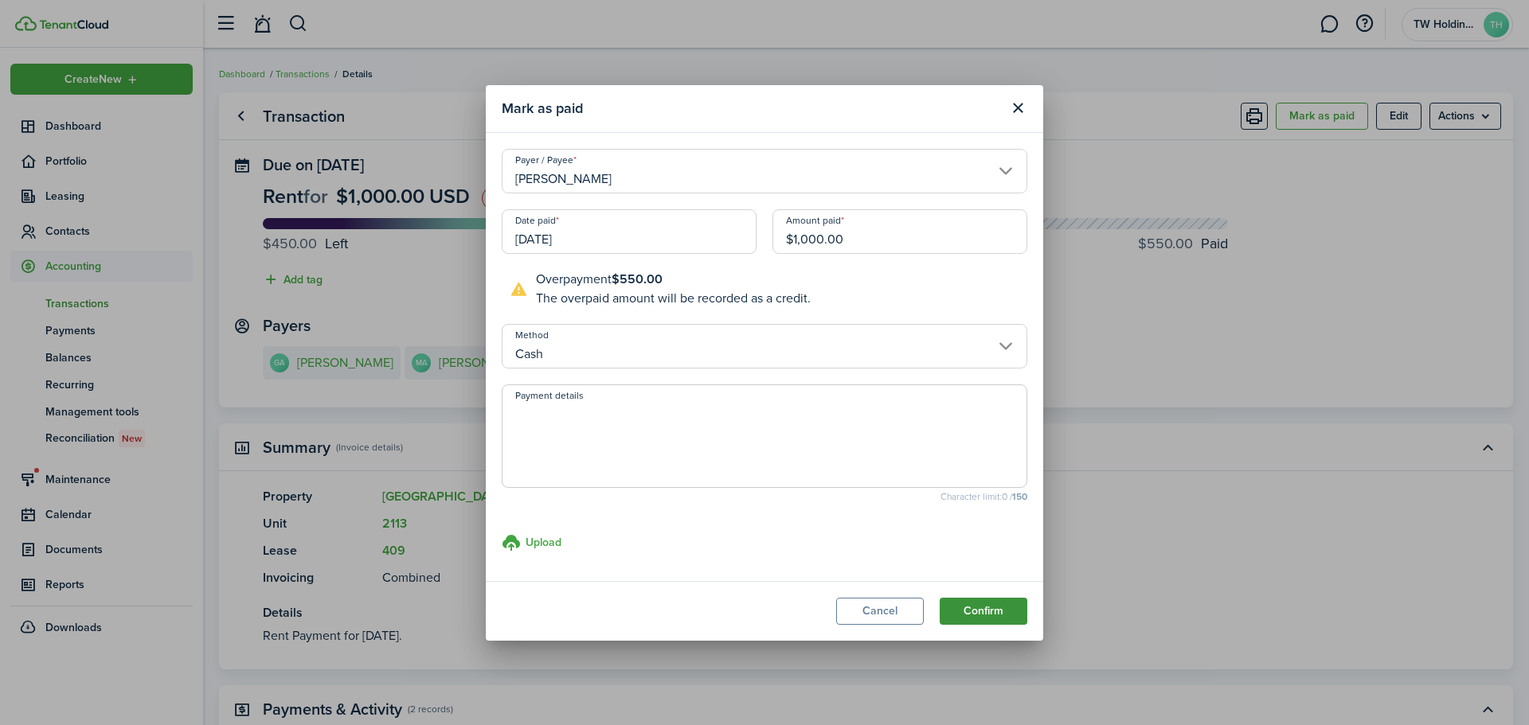
click at [985, 613] on button "Confirm" at bounding box center [983, 611] width 88 height 27
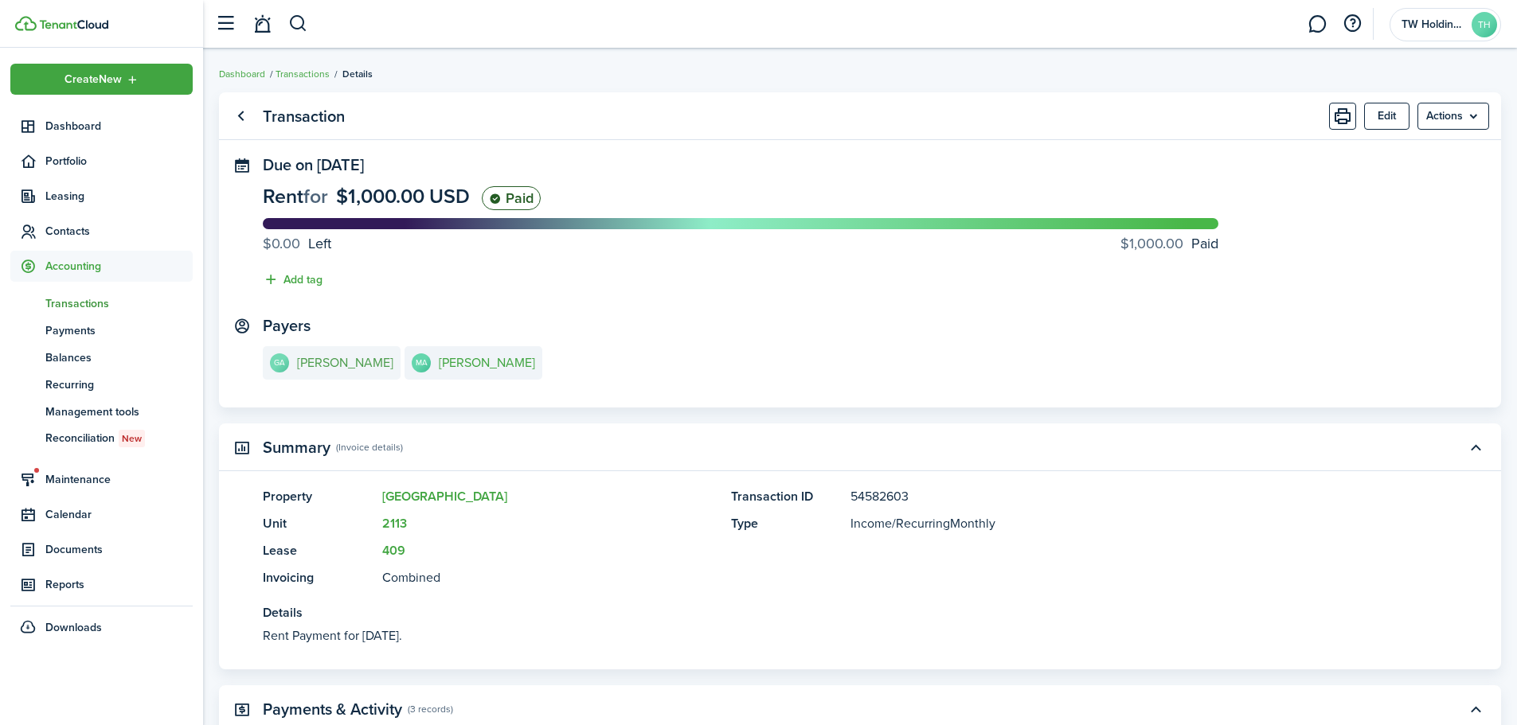
click at [337, 362] on e-details-info-title "[PERSON_NAME]" at bounding box center [345, 363] width 96 height 14
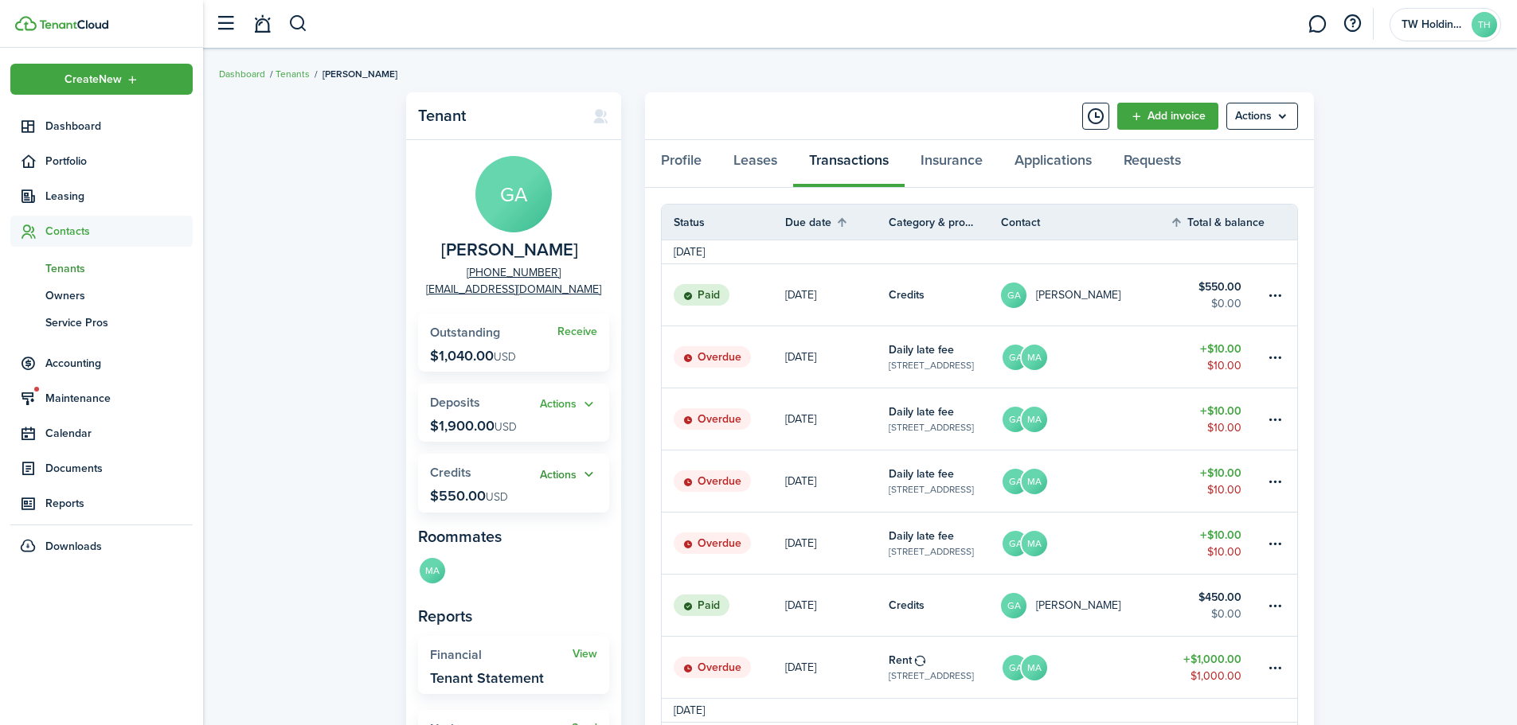
click at [568, 471] on button "Actions" at bounding box center [568, 475] width 57 height 18
click at [504, 535] on link "Apply" at bounding box center [527, 533] width 139 height 27
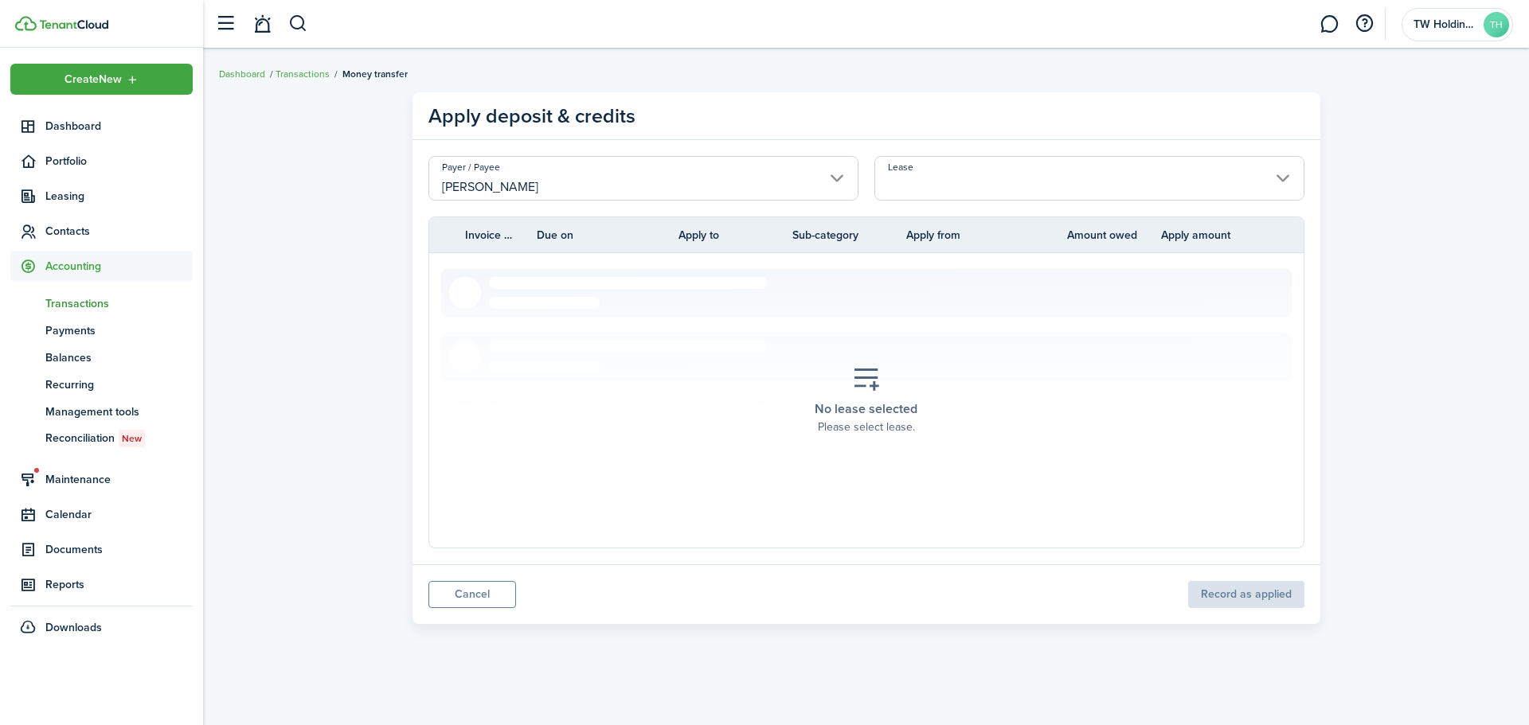
click at [988, 182] on input "Lease" at bounding box center [1089, 178] width 430 height 45
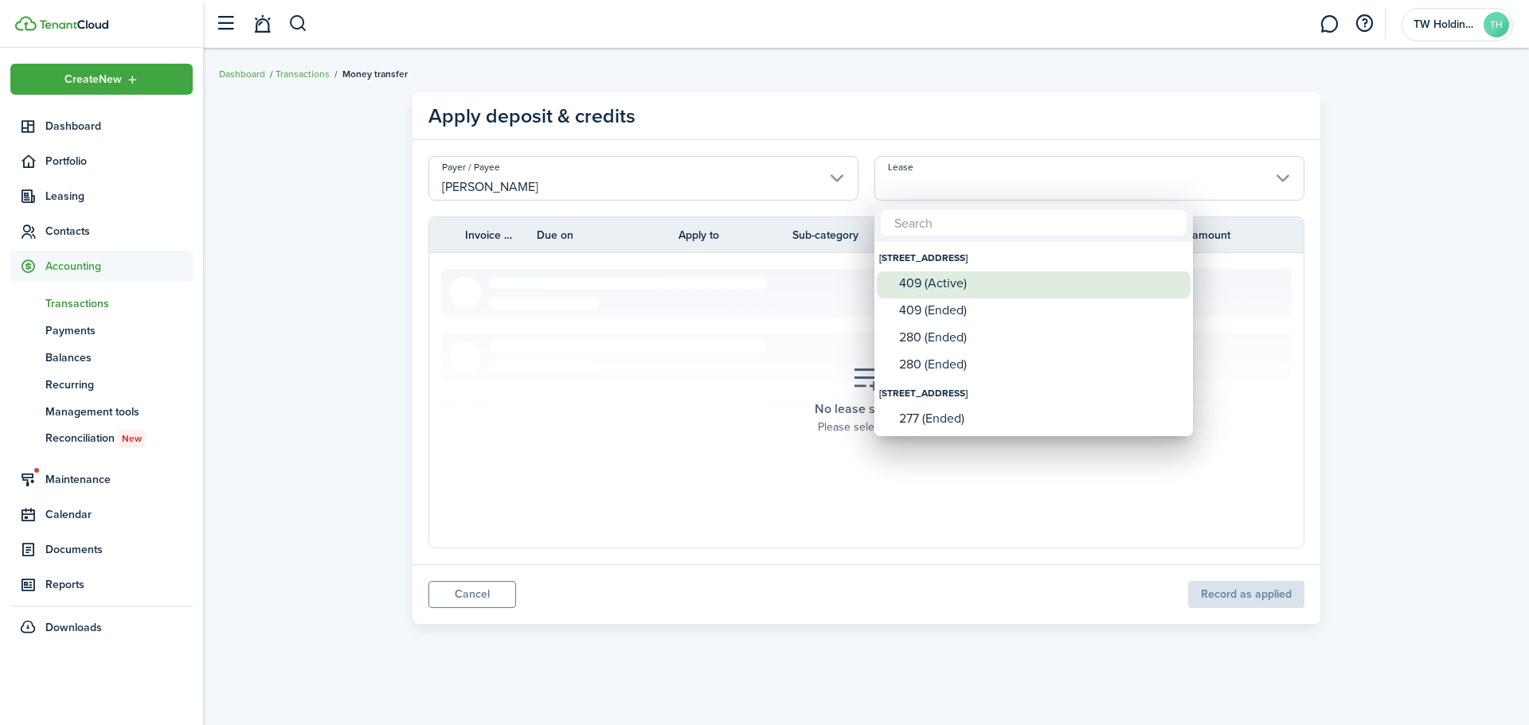
click at [949, 287] on div "409 (Active)" at bounding box center [1040, 283] width 282 height 14
type input "[STREET_ADDRESS]. Lease #409 (Active)"
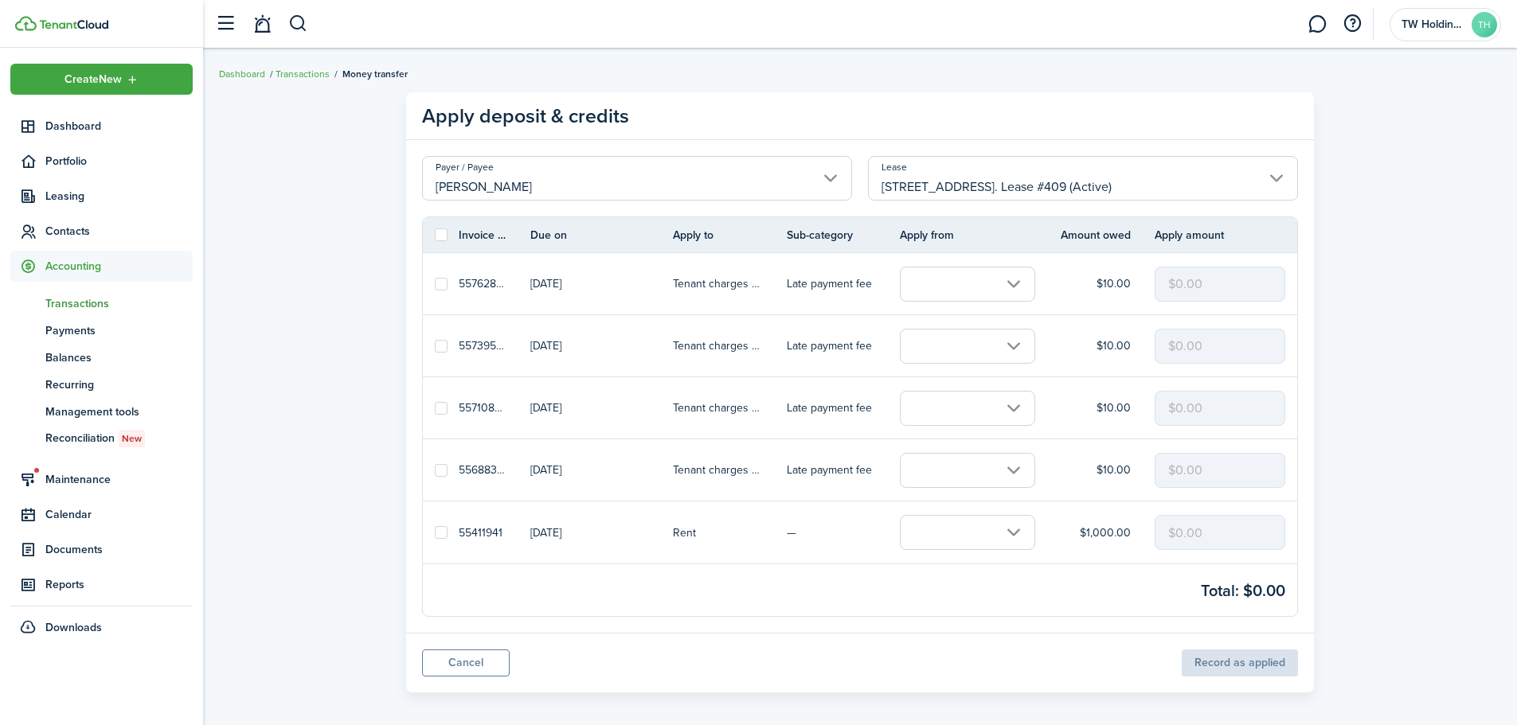
click at [444, 534] on label at bounding box center [441, 532] width 13 height 13
click at [435, 533] on input "checkbox" at bounding box center [434, 533] width 1 height 1
checkbox input "true"
click at [1022, 529] on input "text" at bounding box center [967, 532] width 135 height 35
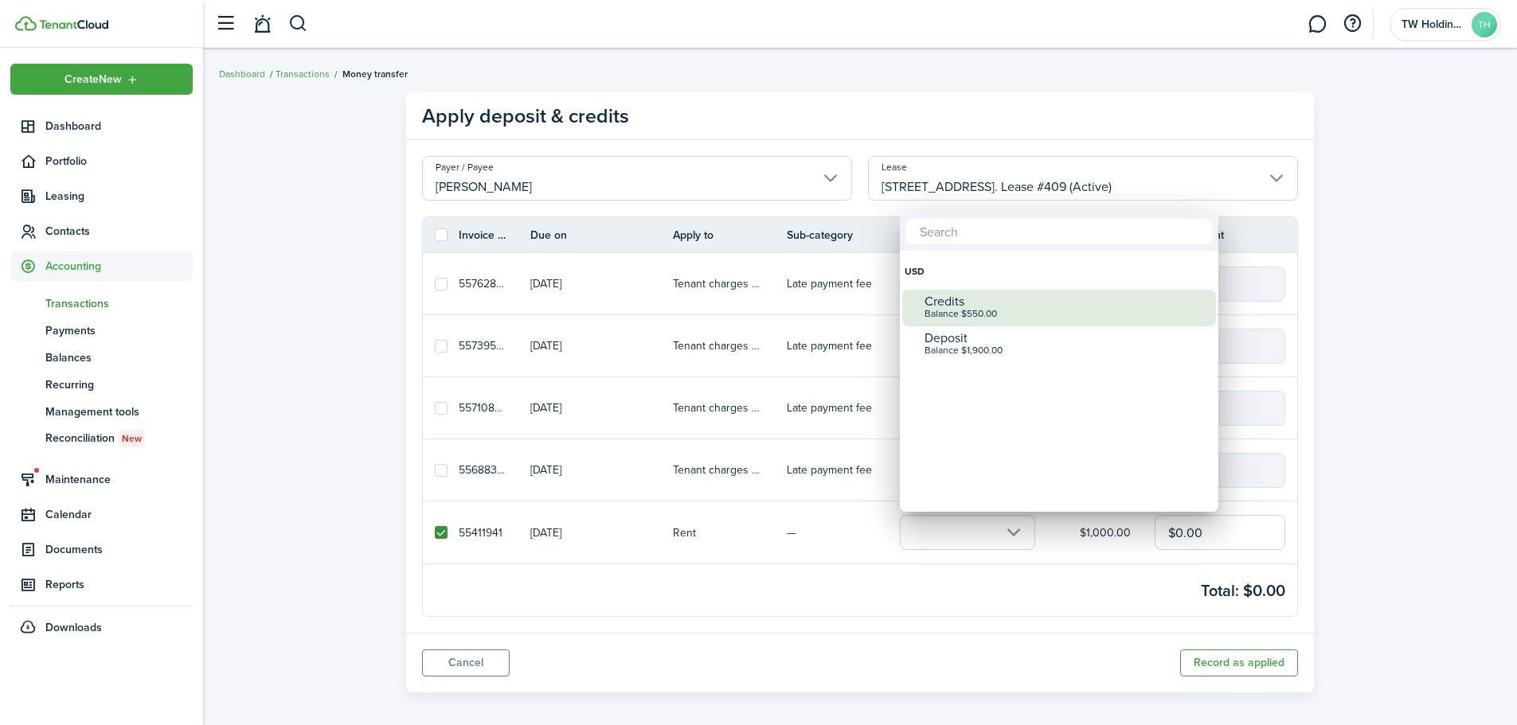
click at [991, 318] on div "Balance $550.00" at bounding box center [1065, 314] width 282 height 11
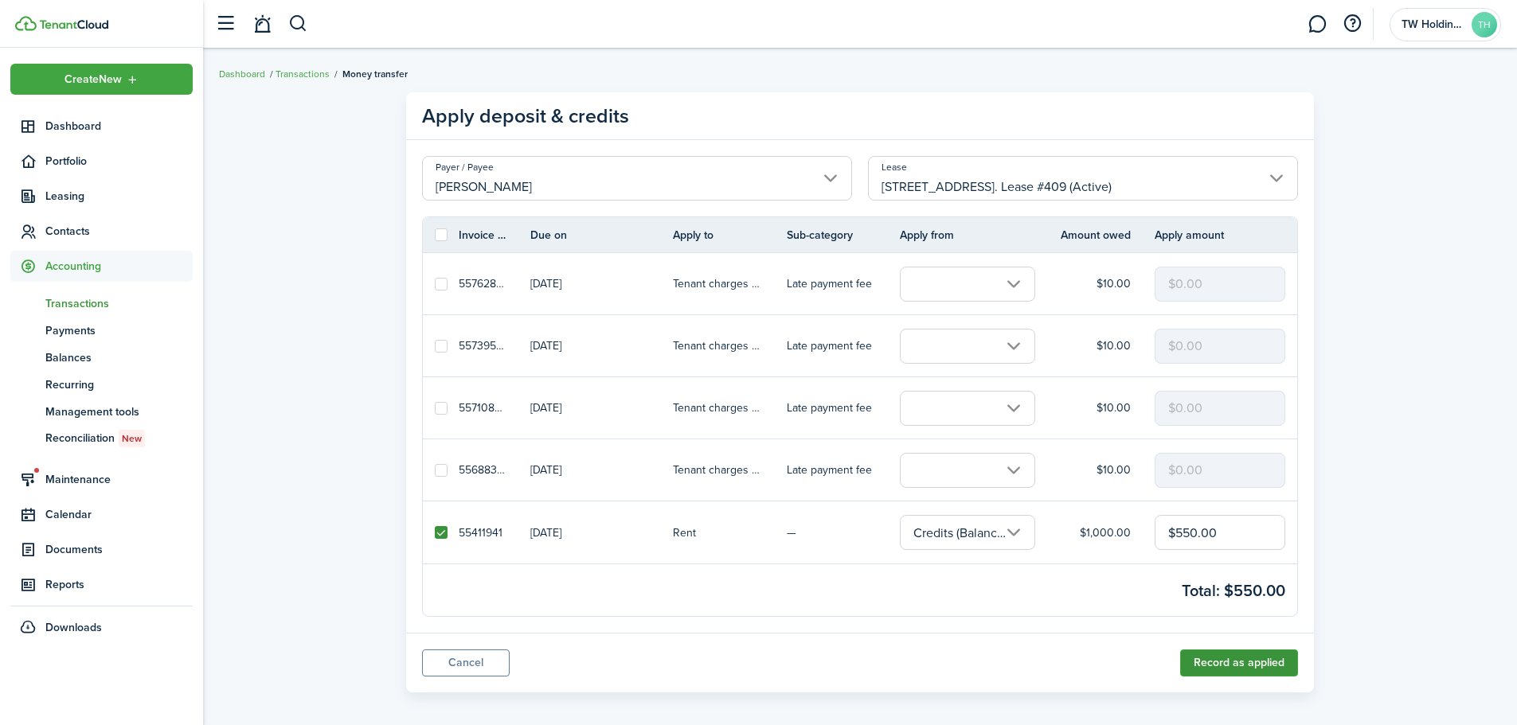
click at [1253, 670] on button "Record as applied" at bounding box center [1239, 663] width 118 height 27
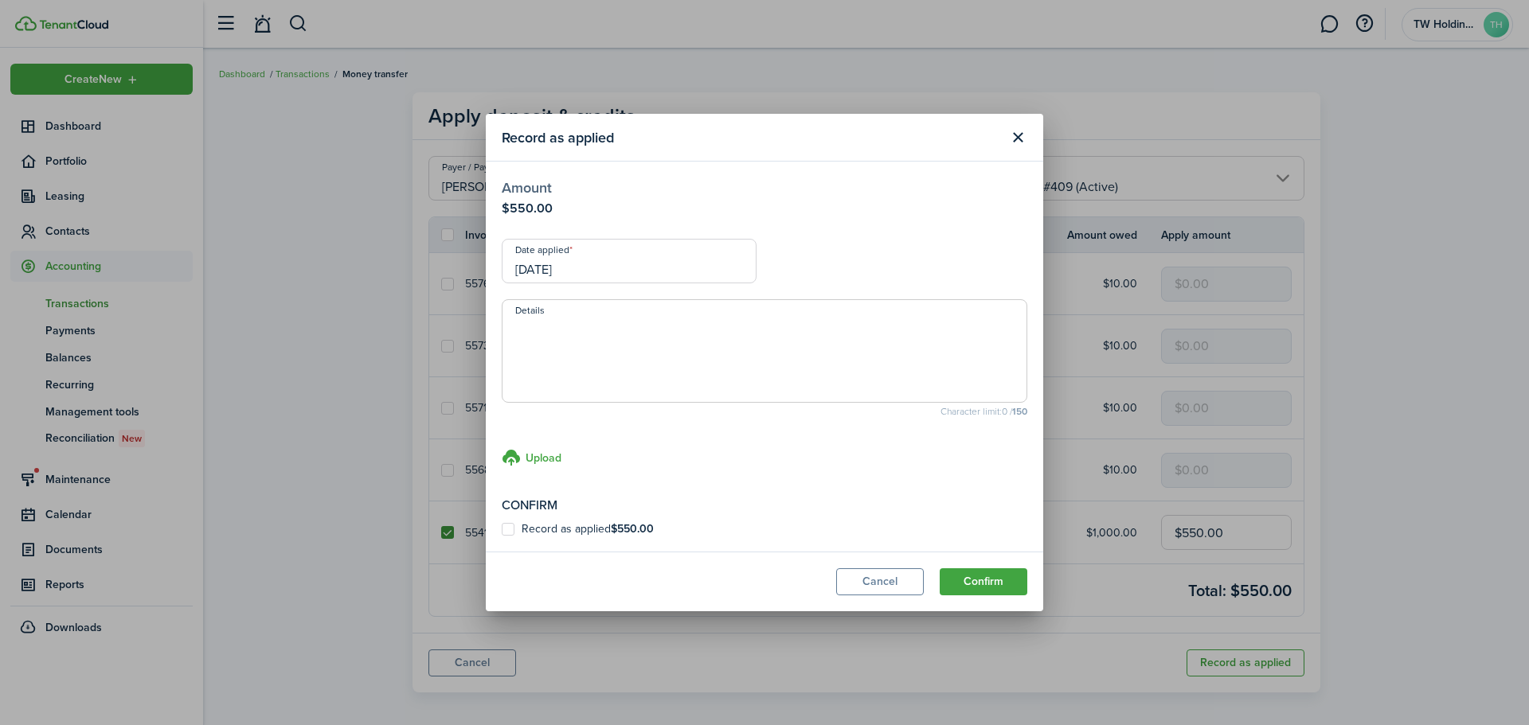
click at [507, 530] on label "Record as applied $550.00" at bounding box center [578, 529] width 152 height 13
click at [502, 530] on input "Record as applied $550.00" at bounding box center [501, 529] width 1 height 1
checkbox input "true"
click at [992, 583] on button "Confirm" at bounding box center [983, 581] width 88 height 27
